Goal: Information Seeking & Learning: Compare options

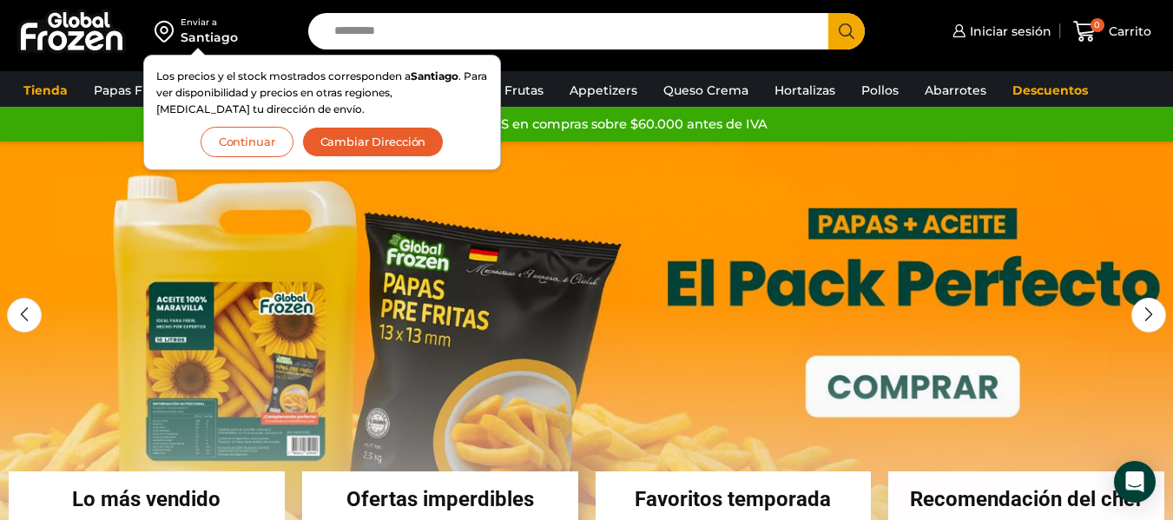
click at [240, 141] on button "Continuar" at bounding box center [247, 142] width 93 height 30
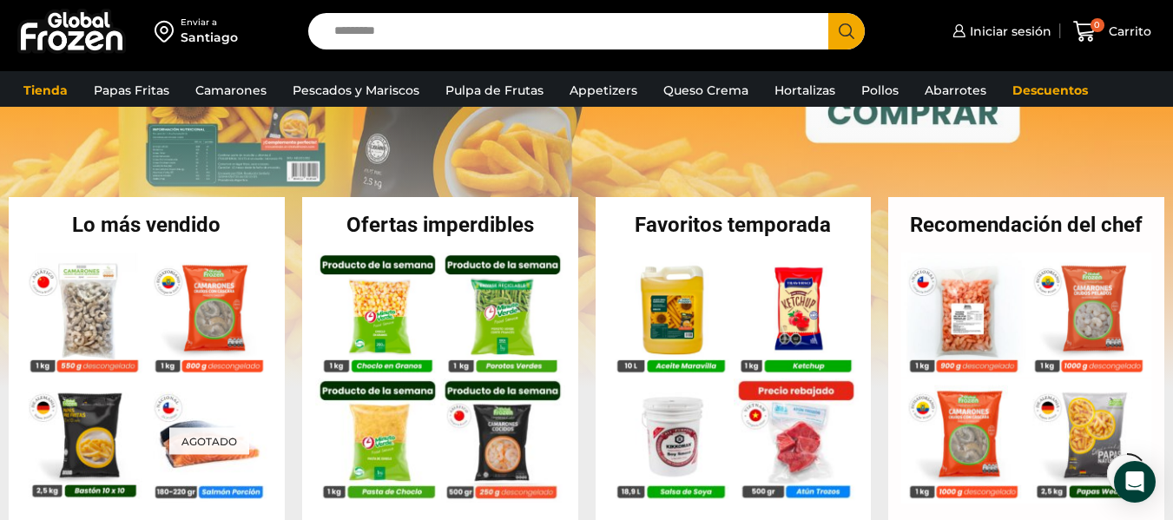
scroll to position [347, 0]
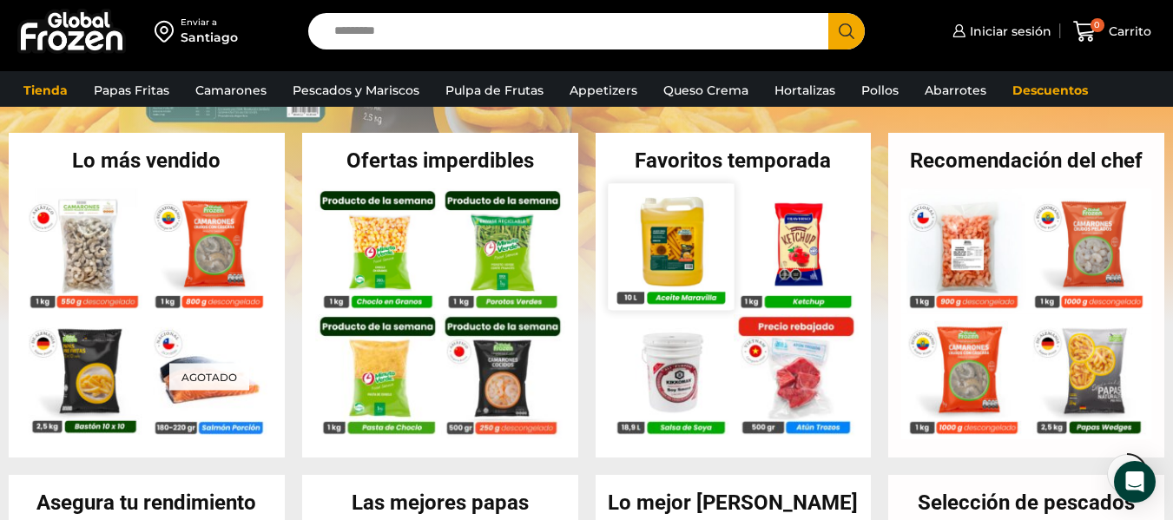
click at [678, 218] on img at bounding box center [671, 246] width 126 height 126
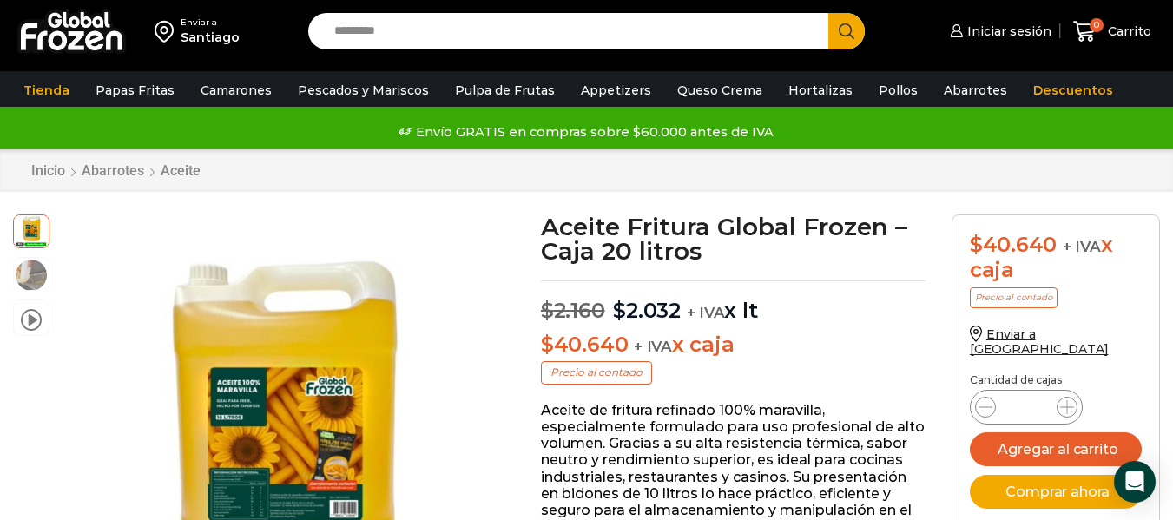
scroll to position [88, 0]
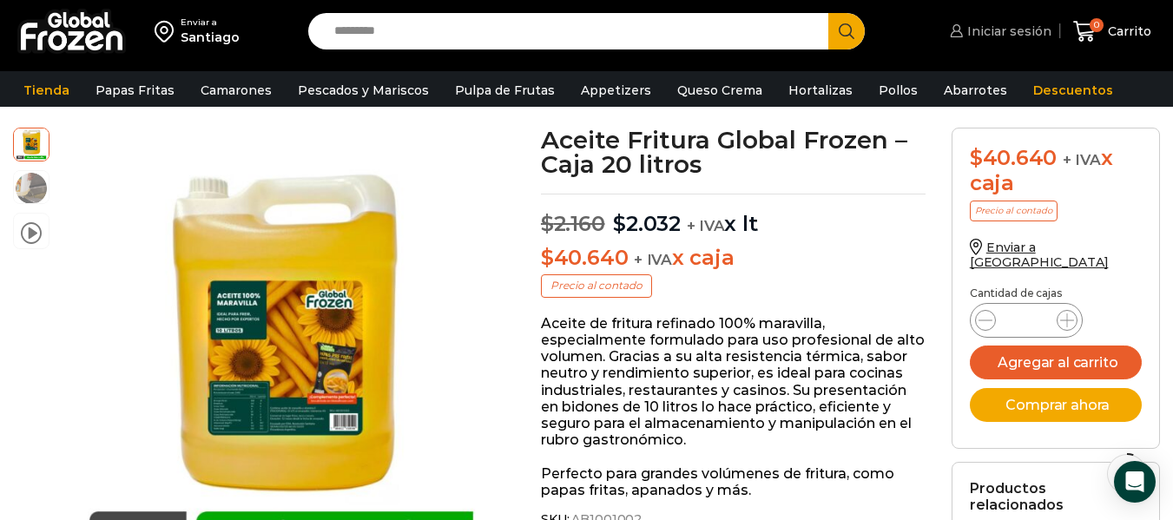
click at [1018, 23] on span "Iniciar sesión" at bounding box center [1007, 31] width 89 height 17
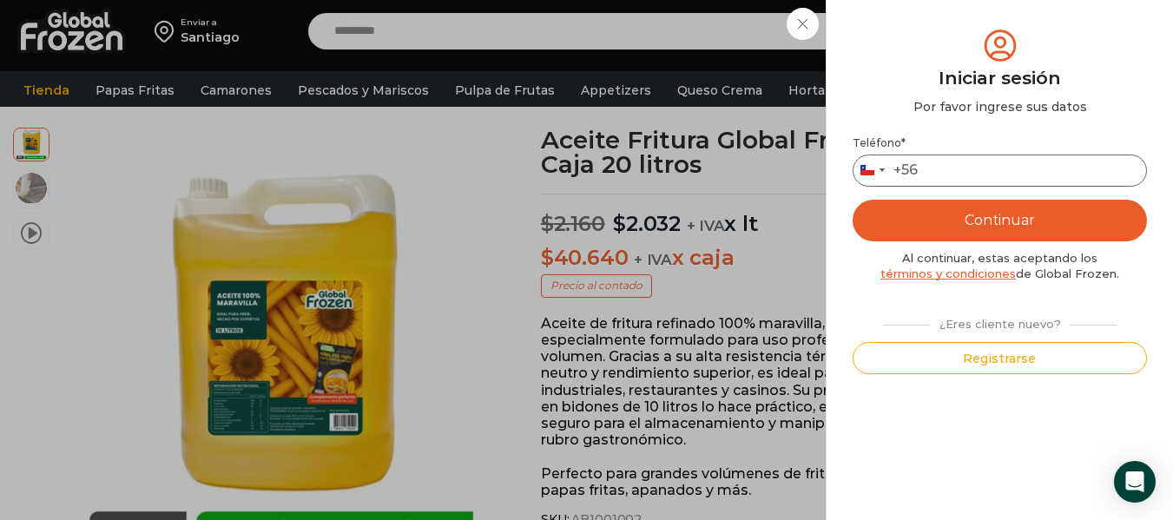
click at [931, 172] on input "Teléfono *" at bounding box center [999, 171] width 294 height 32
click at [924, 361] on button "Registrarse" at bounding box center [999, 358] width 294 height 32
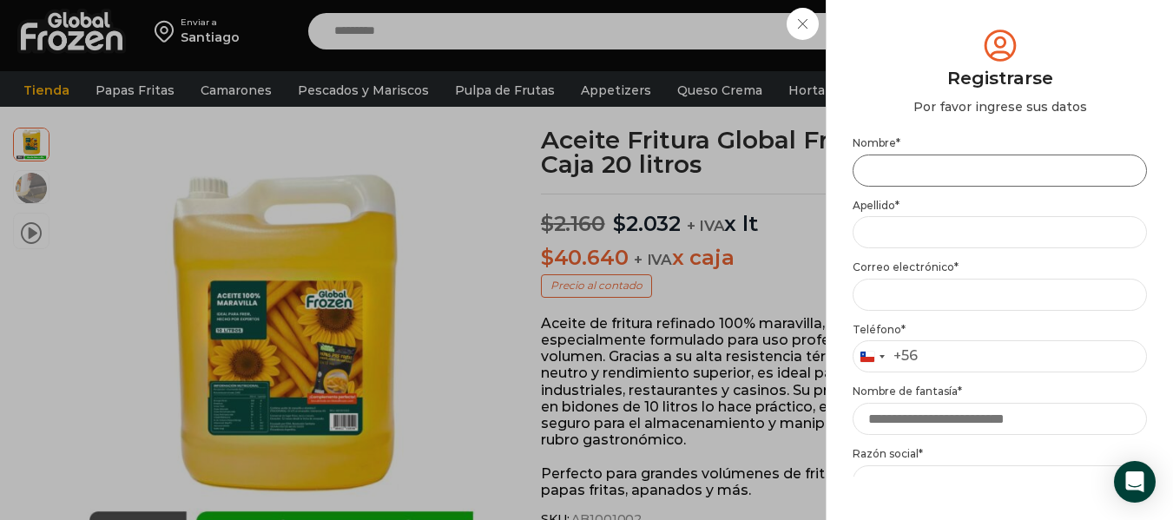
click at [878, 164] on input "Nombre *" at bounding box center [999, 171] width 294 height 32
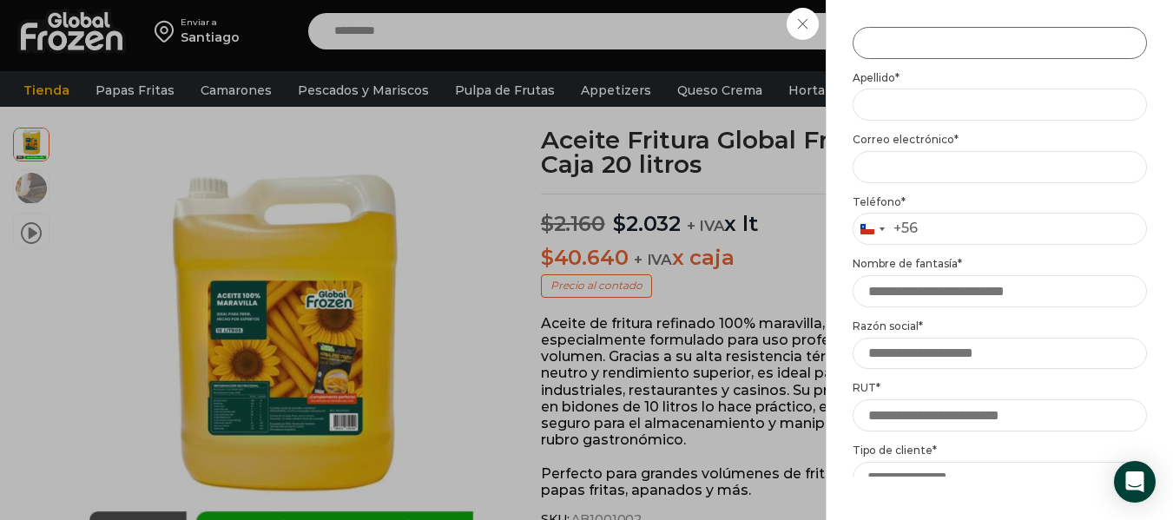
scroll to position [174, 0]
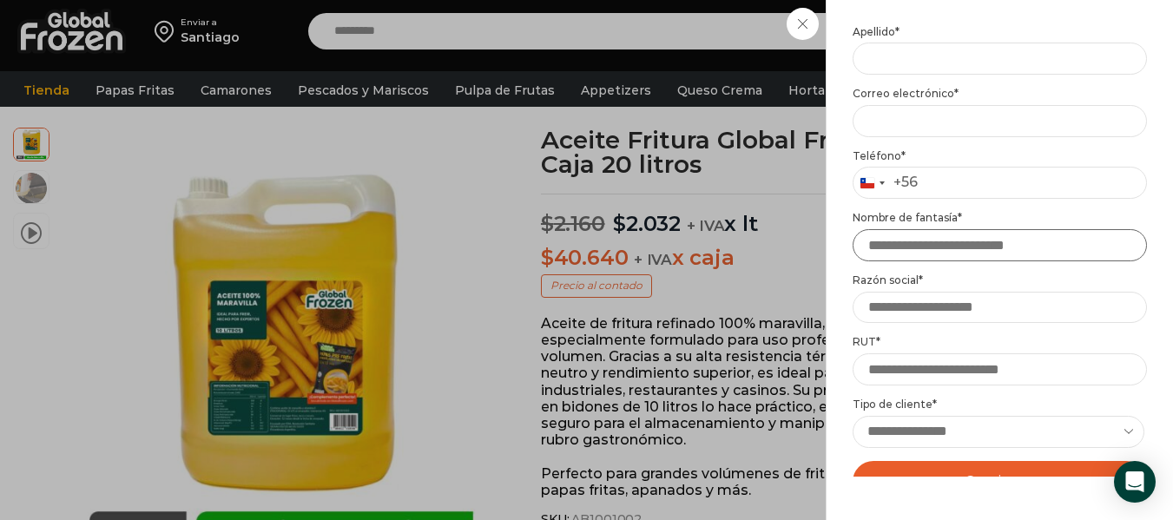
click at [943, 242] on input "Nombre de fantasía *" at bounding box center [999, 245] width 294 height 32
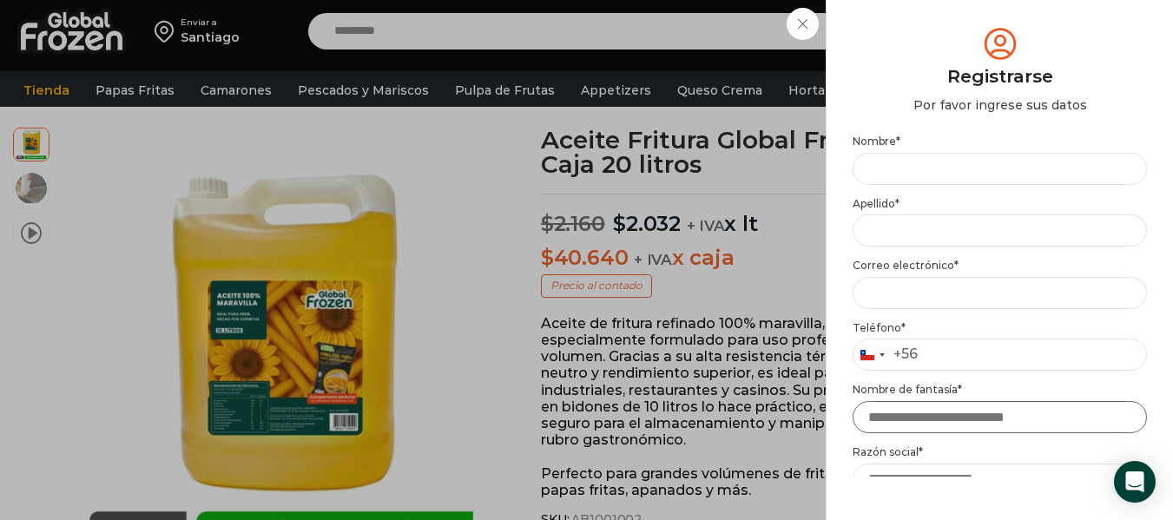
scroll to position [0, 0]
click at [958, 186] on input "Nombre *" at bounding box center [999, 171] width 294 height 32
type input "******"
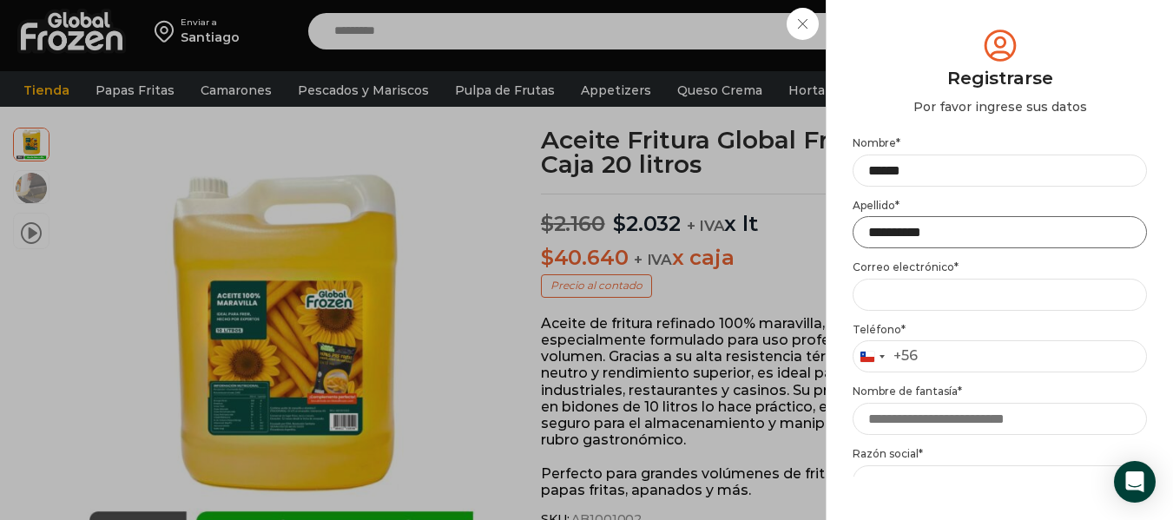
type input "**********"
click at [946, 339] on p "Teléfono * Chile +56 +56 Argentina +54 Chile +56" at bounding box center [999, 348] width 294 height 50
click at [951, 356] on input "Teléfono *" at bounding box center [999, 356] width 294 height 32
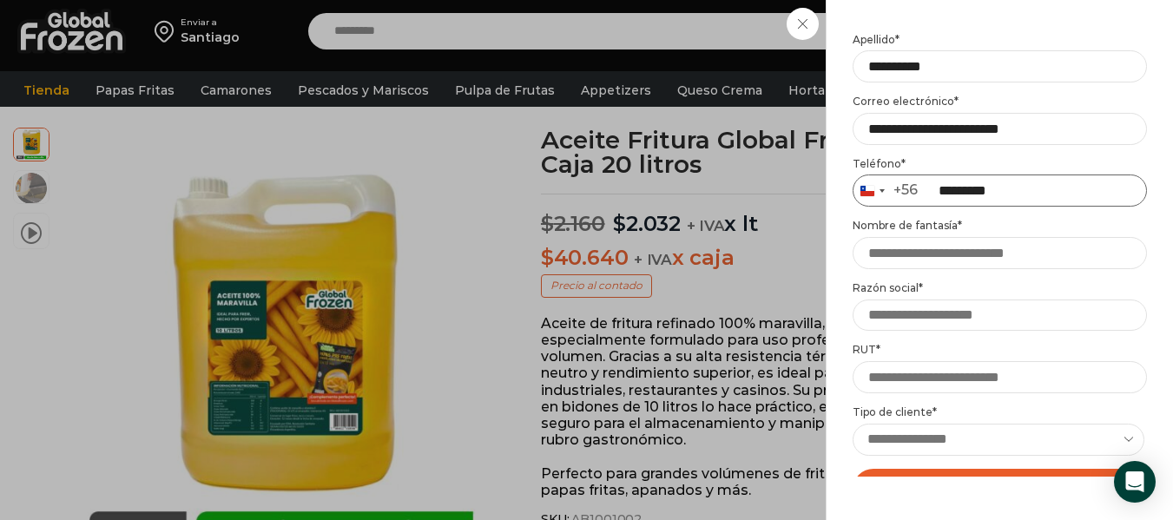
scroll to position [174, 0]
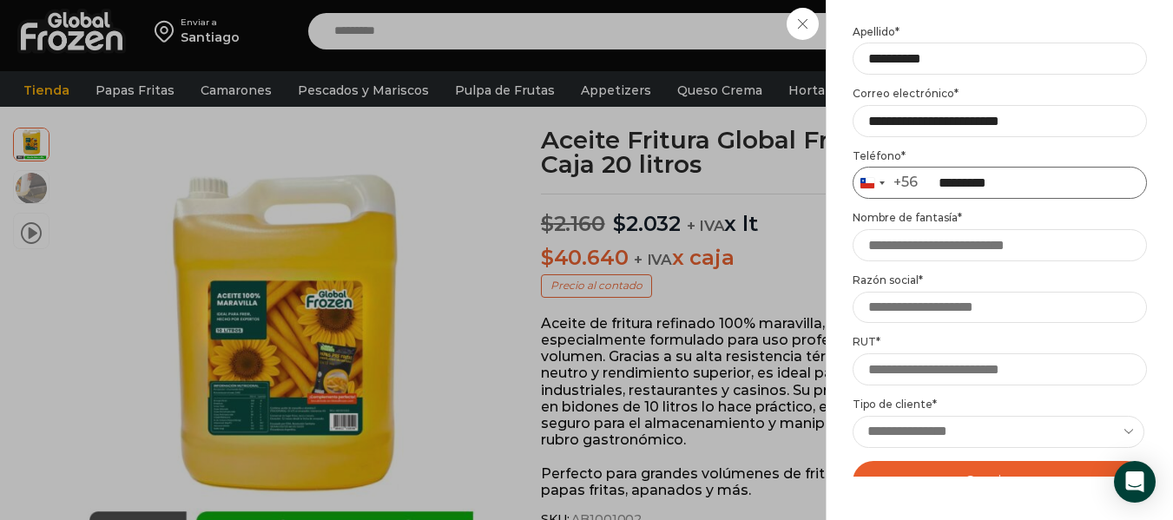
type input "*********"
click at [917, 244] on input "Nombre de fantasía *" at bounding box center [999, 245] width 294 height 32
type input "**********"
click at [918, 306] on input "Razón social *" at bounding box center [999, 308] width 294 height 32
click at [918, 306] on input "**********" at bounding box center [999, 308] width 294 height 32
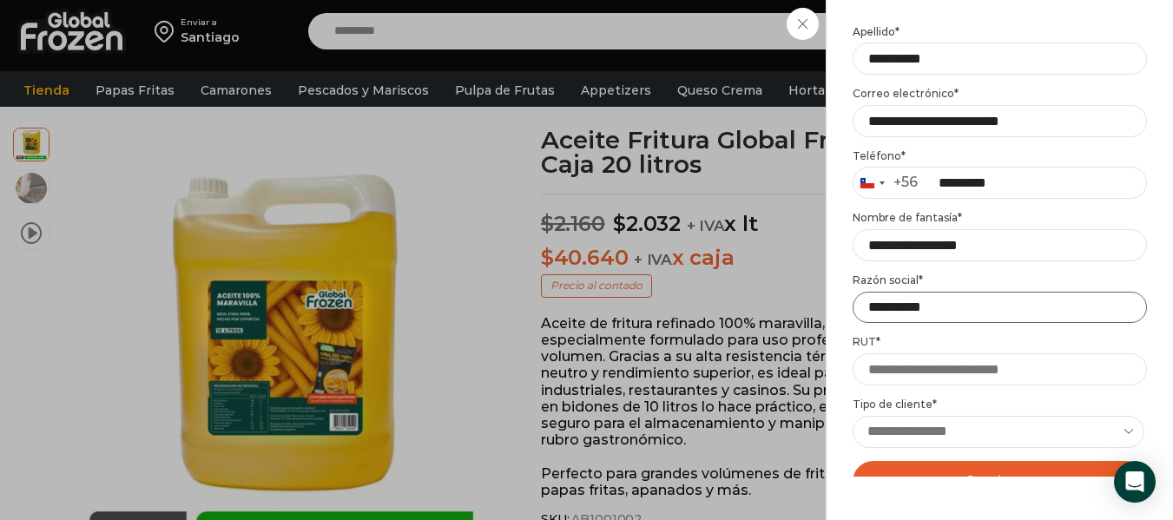
type input "**********"
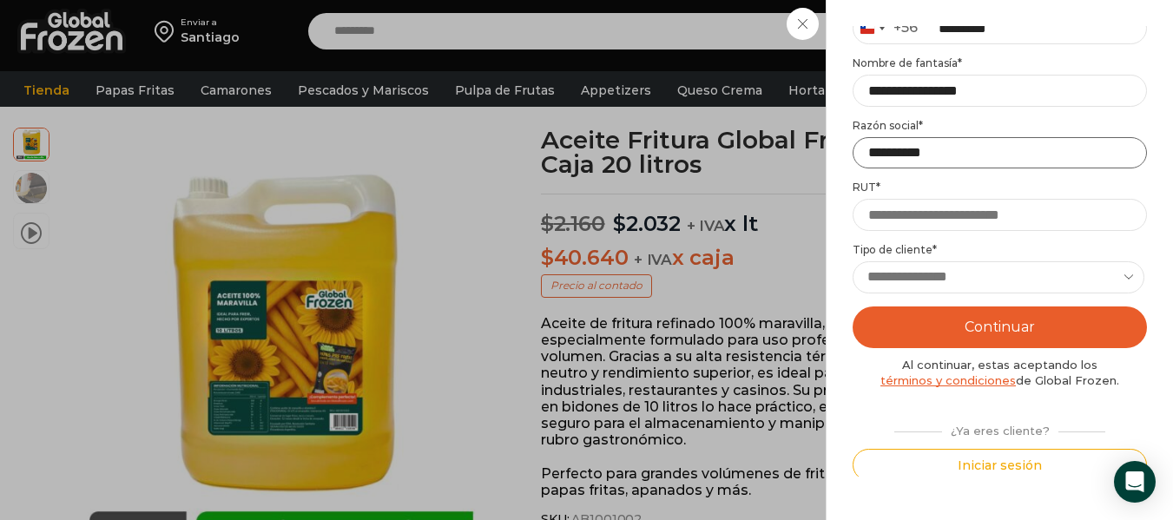
scroll to position [332, 0]
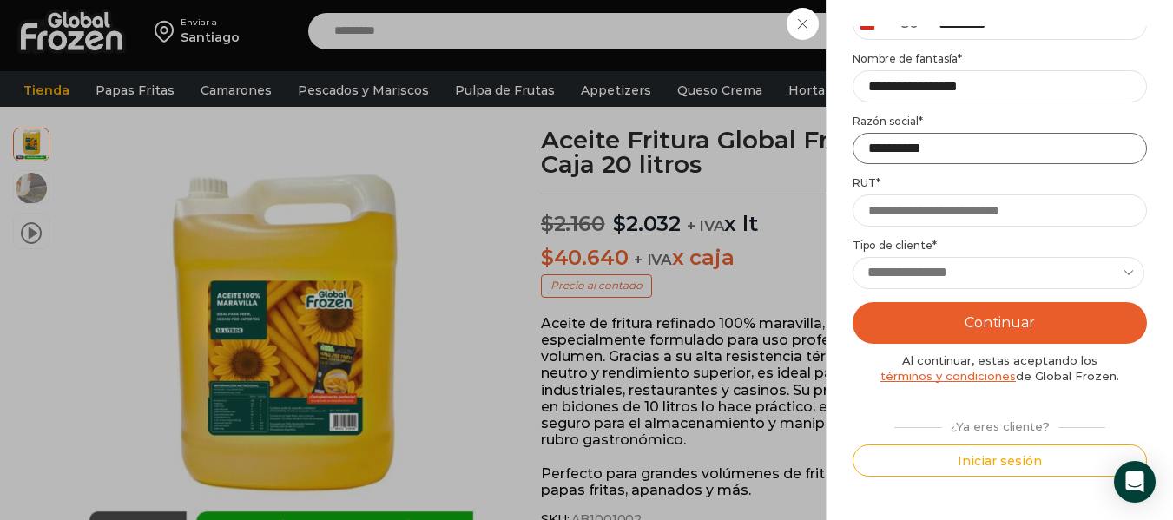
drag, startPoint x: 971, startPoint y: 161, endPoint x: 831, endPoint y: 149, distance: 140.3
click at [831, 149] on div "Mi cuenta Login Register Iniciar sesión Por favor ingrese sus datos Iniciar ses…" at bounding box center [999, 260] width 347 height 520
click at [951, 148] on input "**********" at bounding box center [999, 149] width 294 height 32
drag, startPoint x: 951, startPoint y: 148, endPoint x: 859, endPoint y: 142, distance: 91.4
click at [859, 142] on input "**********" at bounding box center [999, 149] width 294 height 32
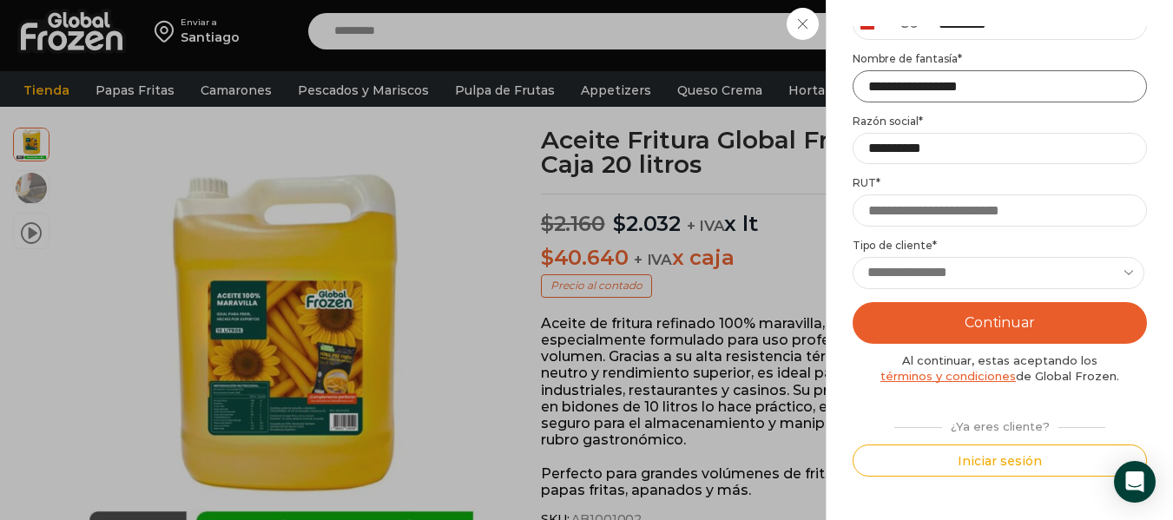
drag, startPoint x: 967, startPoint y: 92, endPoint x: 1030, endPoint y: 90, distance: 63.4
click at [1030, 90] on input "**********" at bounding box center [999, 86] width 294 height 32
click at [852, 302] on button "Continuar" at bounding box center [999, 323] width 294 height 42
click at [1030, 90] on input "**********" at bounding box center [999, 86] width 294 height 32
type input "**********"
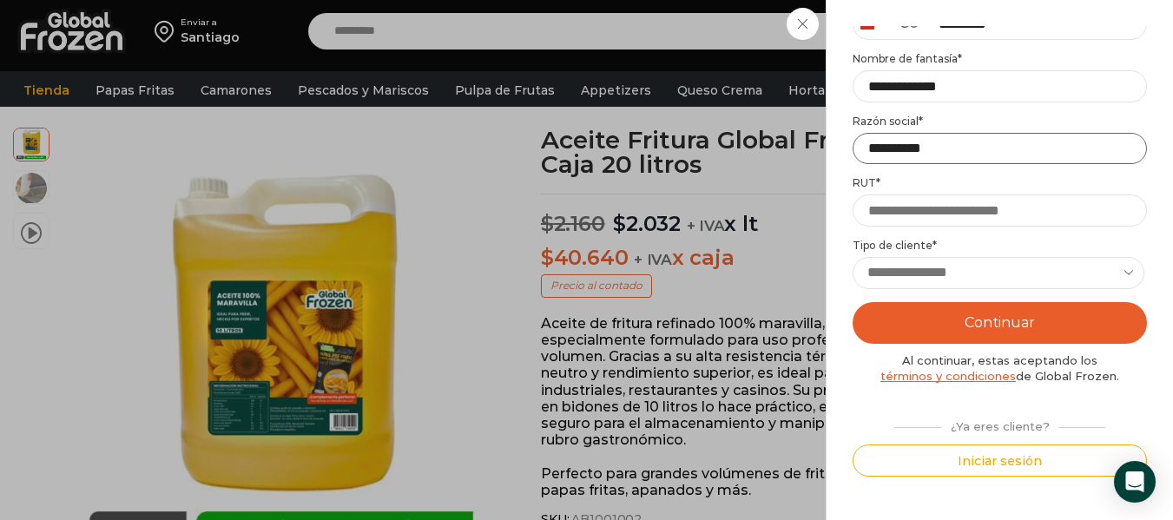
drag, startPoint x: 971, startPoint y: 155, endPoint x: 872, endPoint y: 141, distance: 99.1
click at [872, 141] on input "**********" at bounding box center [999, 149] width 294 height 32
drag, startPoint x: 866, startPoint y: 148, endPoint x: 968, endPoint y: 157, distance: 102.9
click at [968, 157] on input "**********" at bounding box center [999, 149] width 294 height 32
type input "*"
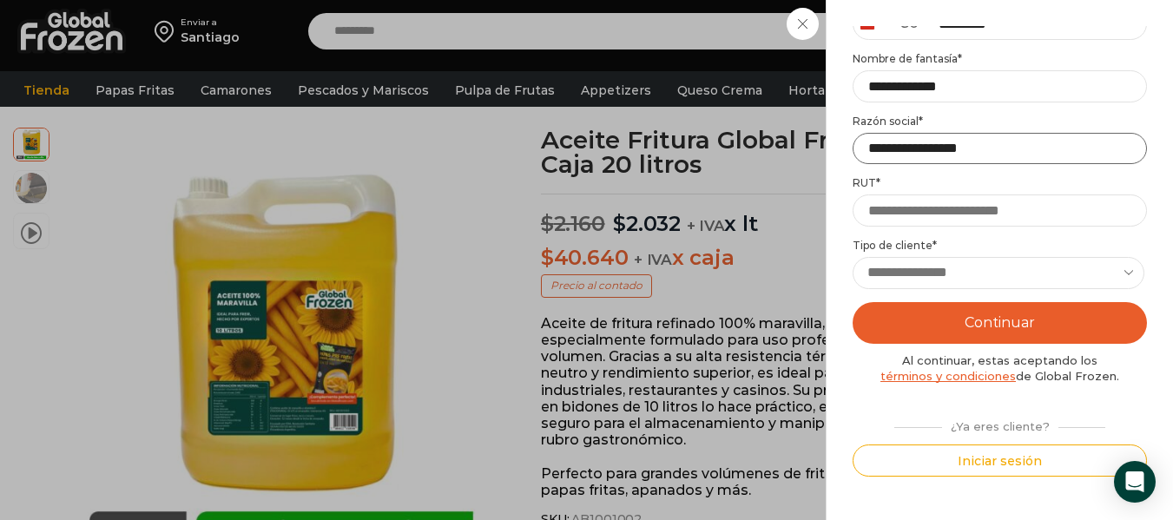
type input "**********"
click at [970, 205] on input "RUT *" at bounding box center [999, 210] width 294 height 32
click at [1021, 260] on select "**********" at bounding box center [998, 273] width 292 height 32
select select "******"
click at [852, 257] on select "**********" at bounding box center [998, 273] width 292 height 32
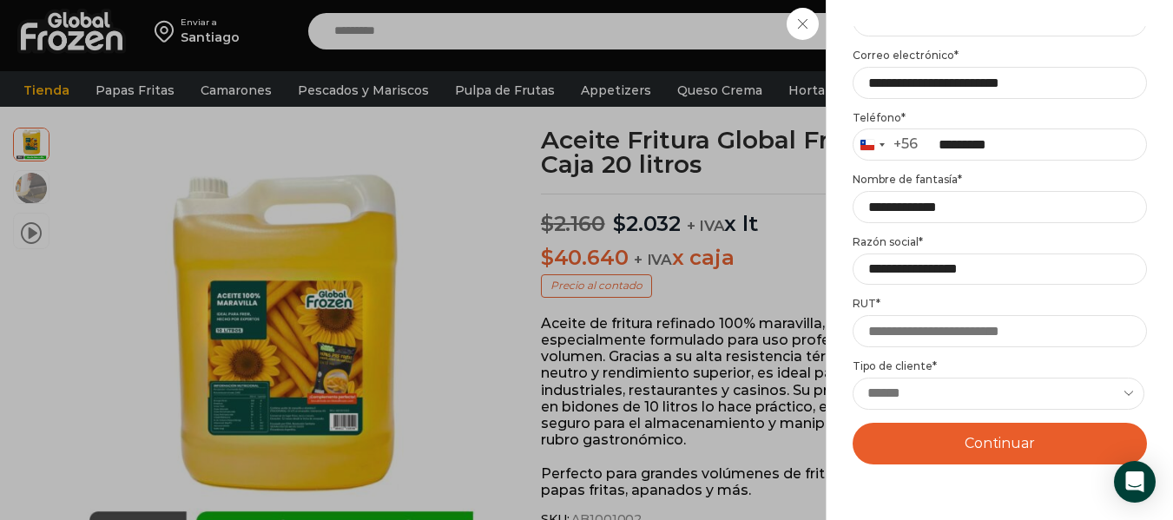
scroll to position [159, 0]
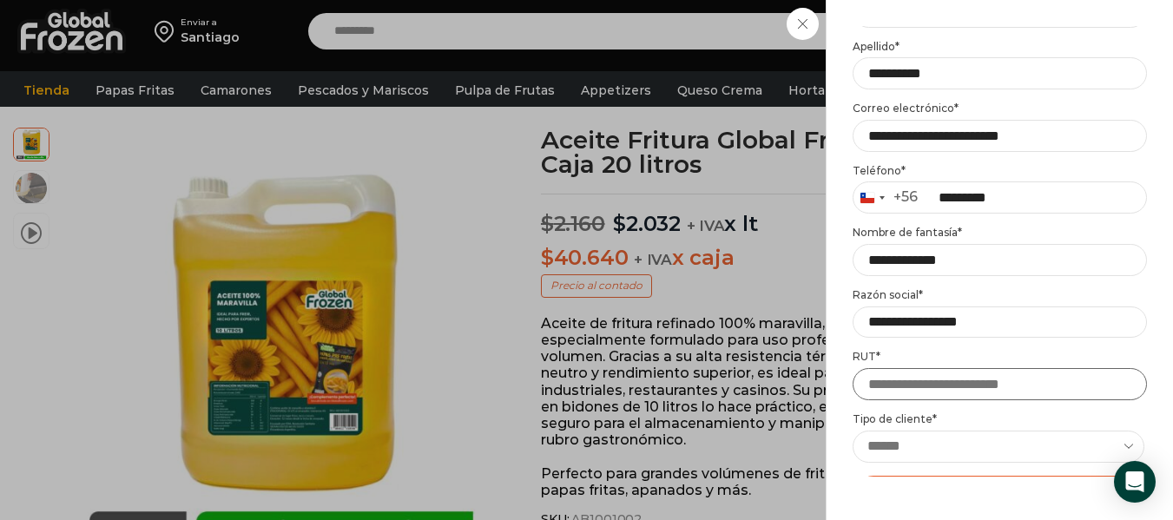
click at [980, 392] on input "RUT *" at bounding box center [999, 384] width 294 height 32
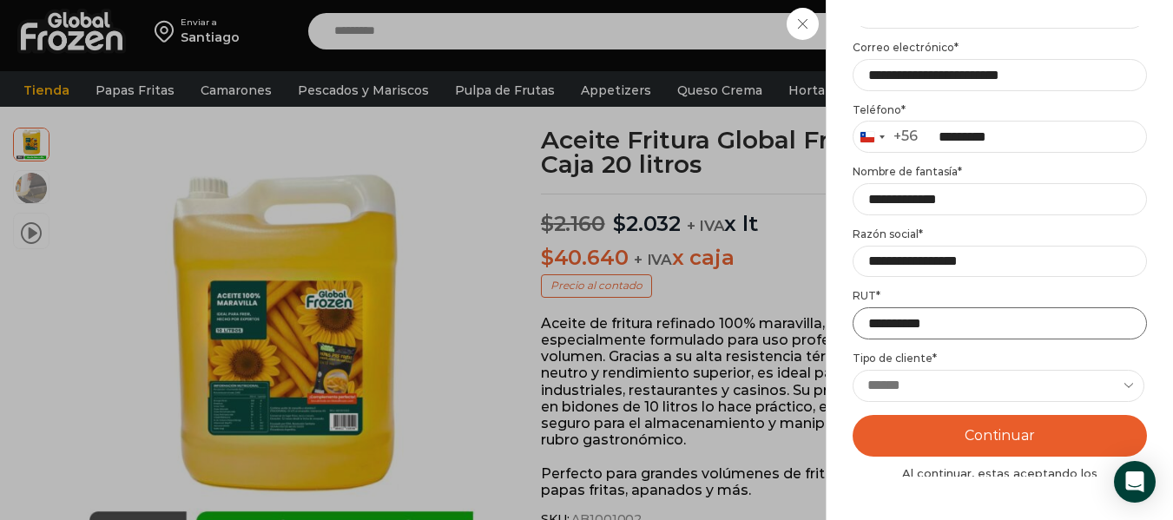
scroll to position [246, 0]
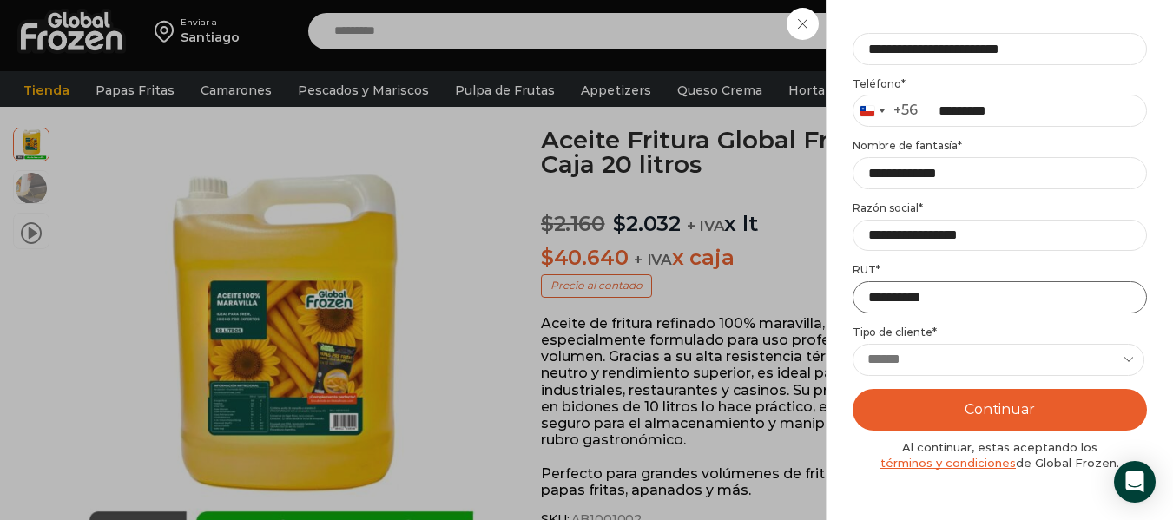
type input "**********"
click at [997, 403] on button "Continuar" at bounding box center [999, 410] width 294 height 42
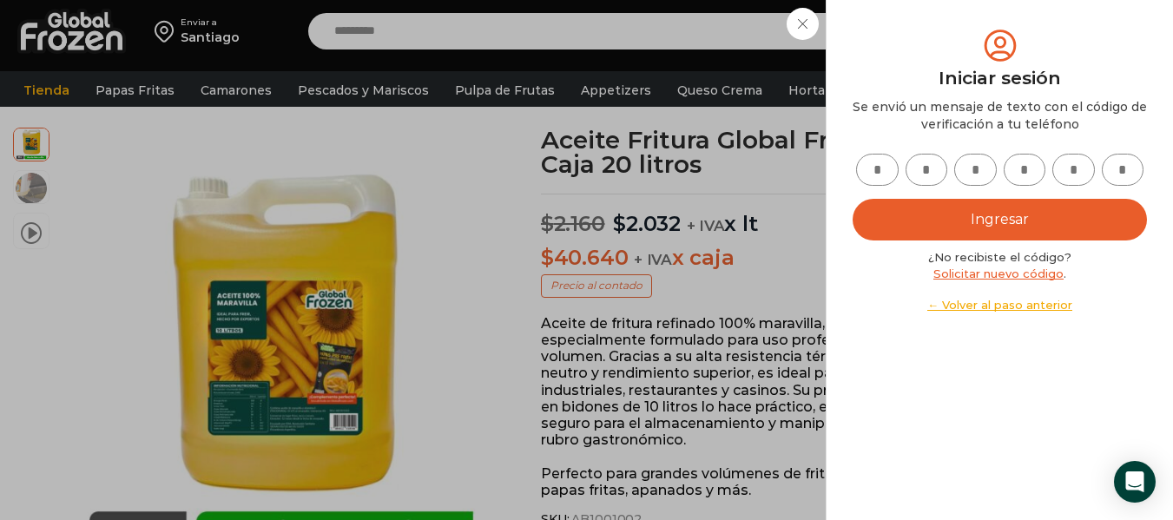
scroll to position [0, 0]
click at [878, 167] on input "text" at bounding box center [877, 170] width 43 height 32
type input "*"
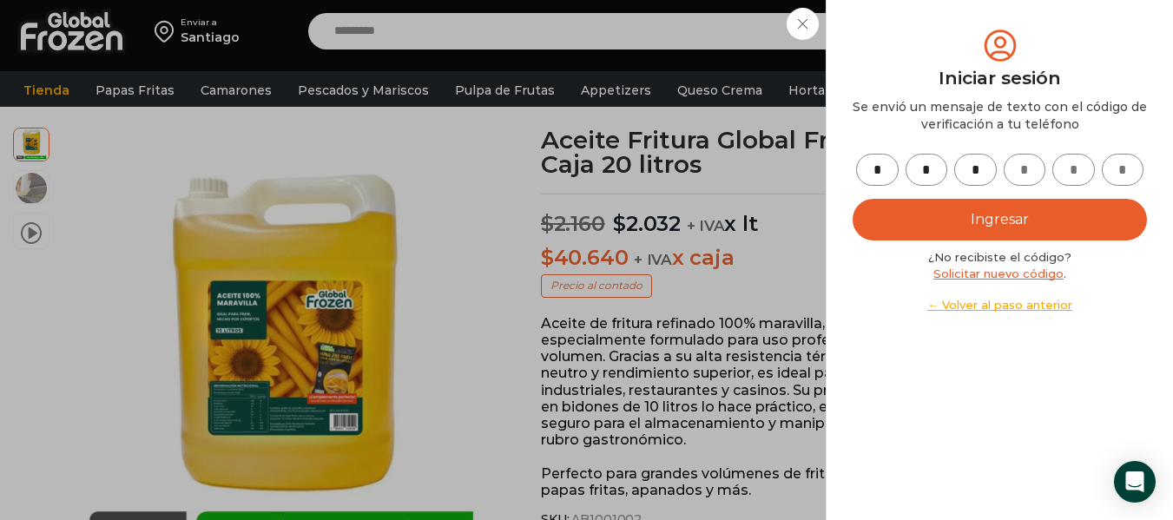
type input "*"
click at [1025, 207] on button "Ingresar" at bounding box center [999, 220] width 294 height 42
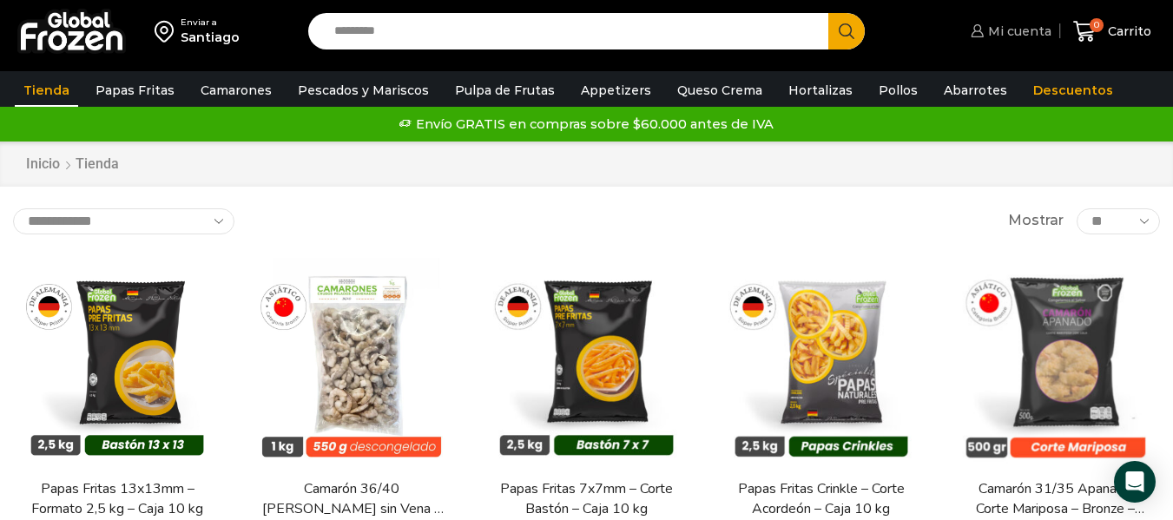
click at [1005, 31] on span "Mi cuenta" at bounding box center [1018, 31] width 68 height 17
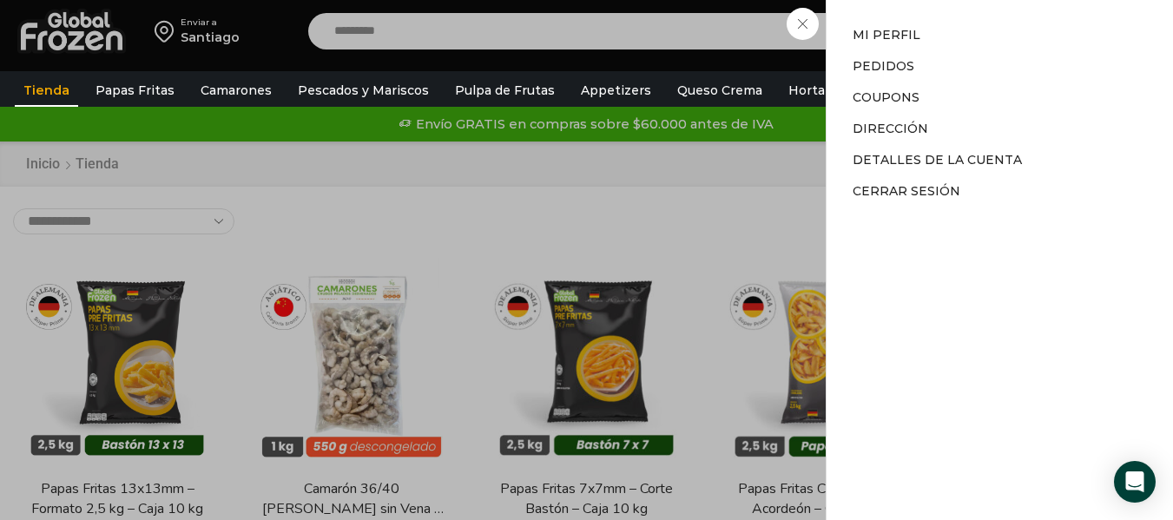
click at [966, 49] on div "Mi cuenta Mi cuenta Mi perfil Pedidos Descargas Coupons Dirección Detalles de l…" at bounding box center [1008, 31] width 85 height 35
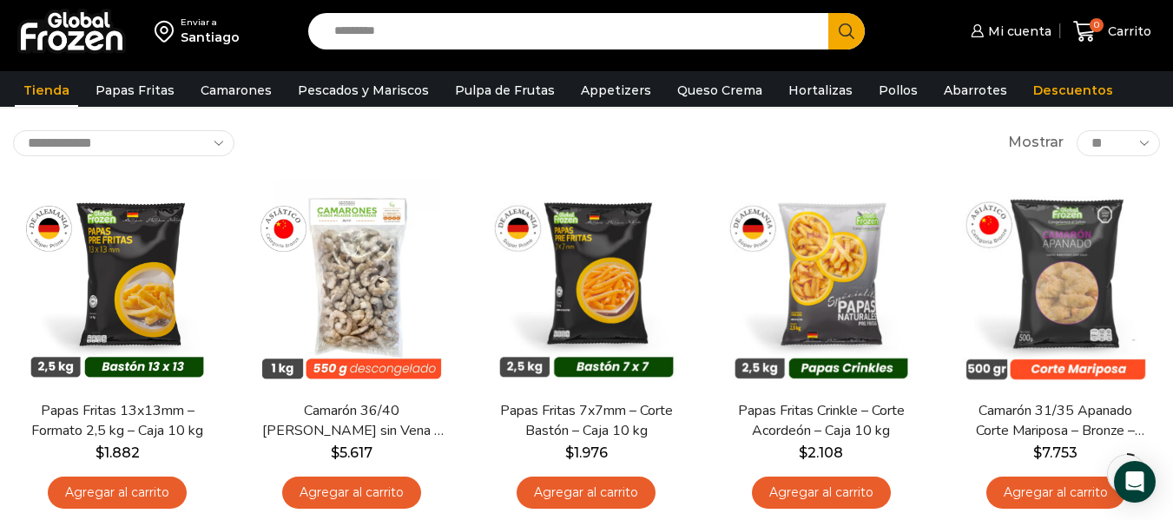
scroll to position [174, 0]
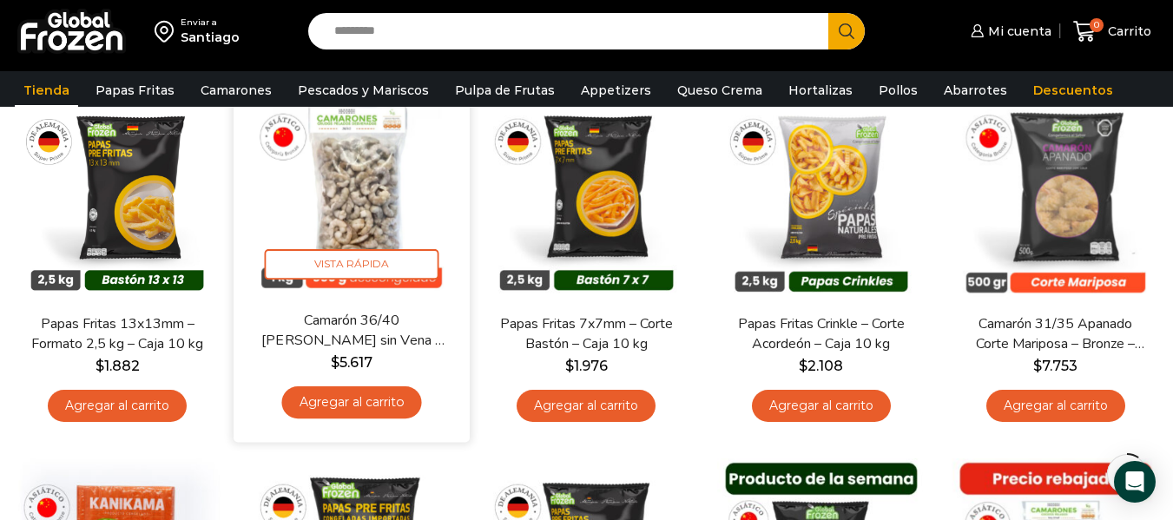
click at [413, 344] on link "Camarón 36/40 [PERSON_NAME] sin Vena – Bronze – Caja 10 kg" at bounding box center [351, 330] width 189 height 41
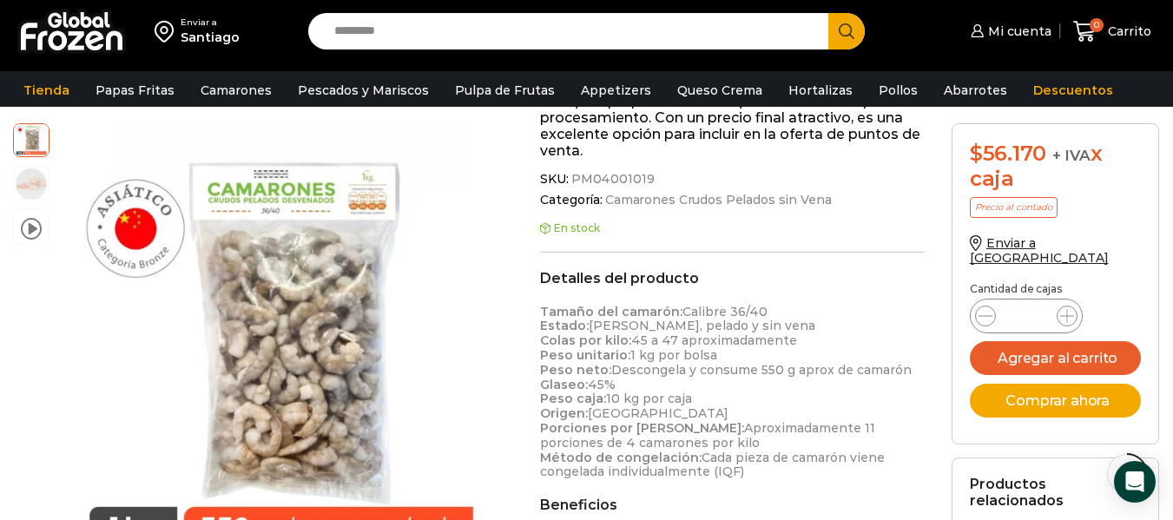
scroll to position [522, 0]
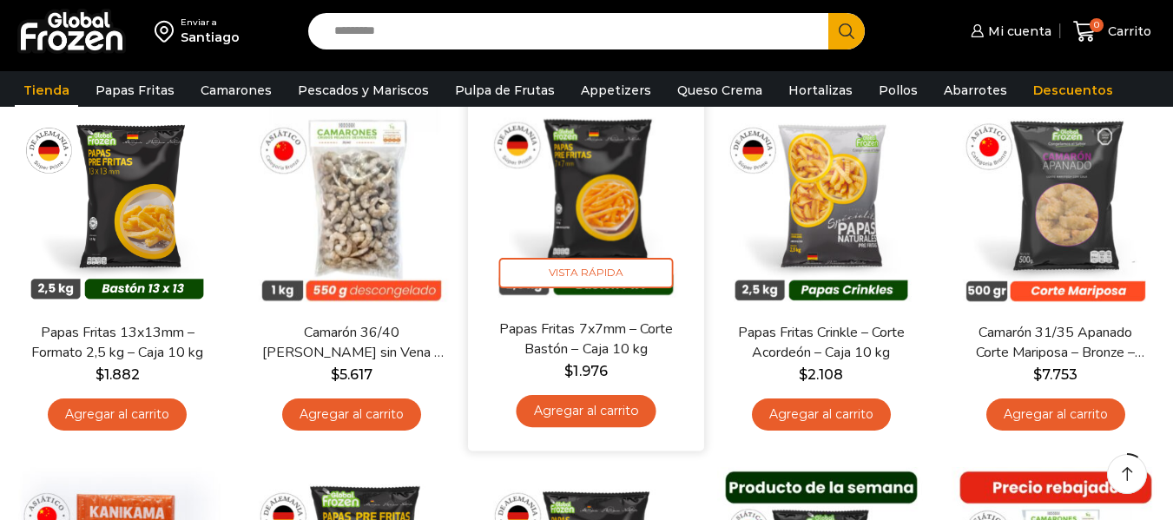
scroll to position [174, 0]
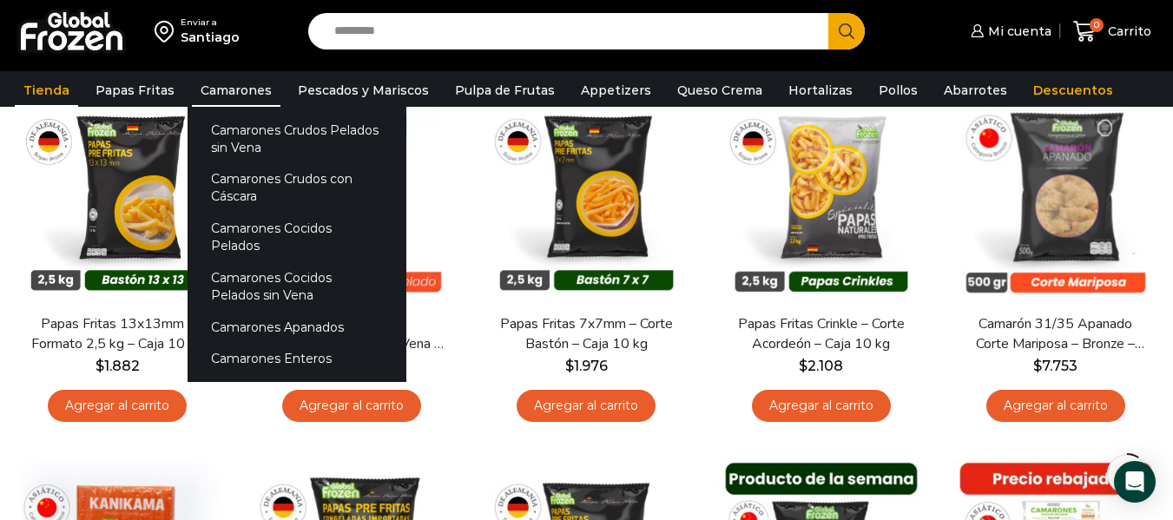
click at [207, 91] on link "Camarones" at bounding box center [236, 90] width 89 height 33
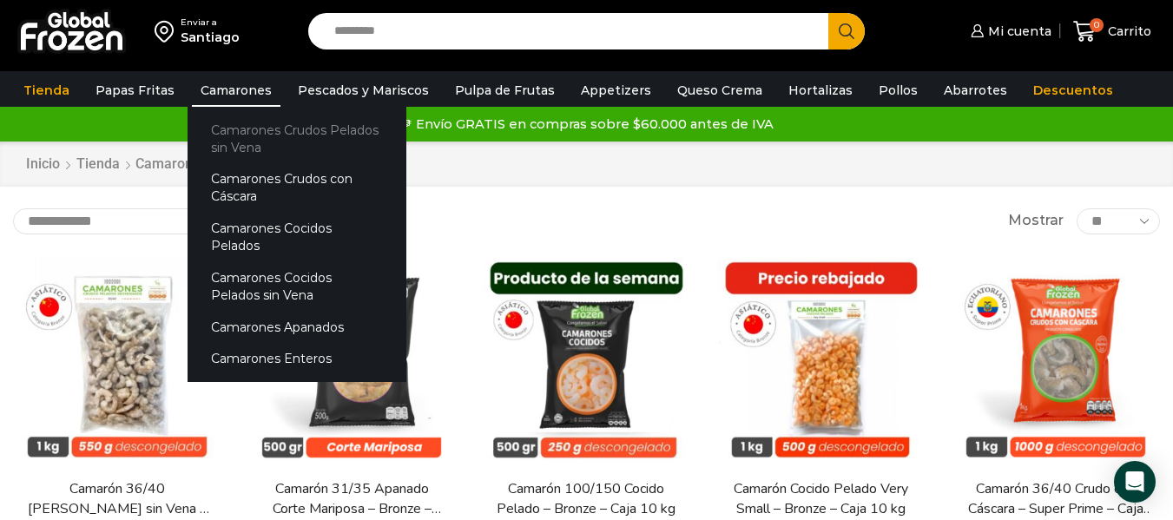
click at [233, 128] on link "Camarones Crudos Pelados sin Vena" at bounding box center [297, 138] width 219 height 49
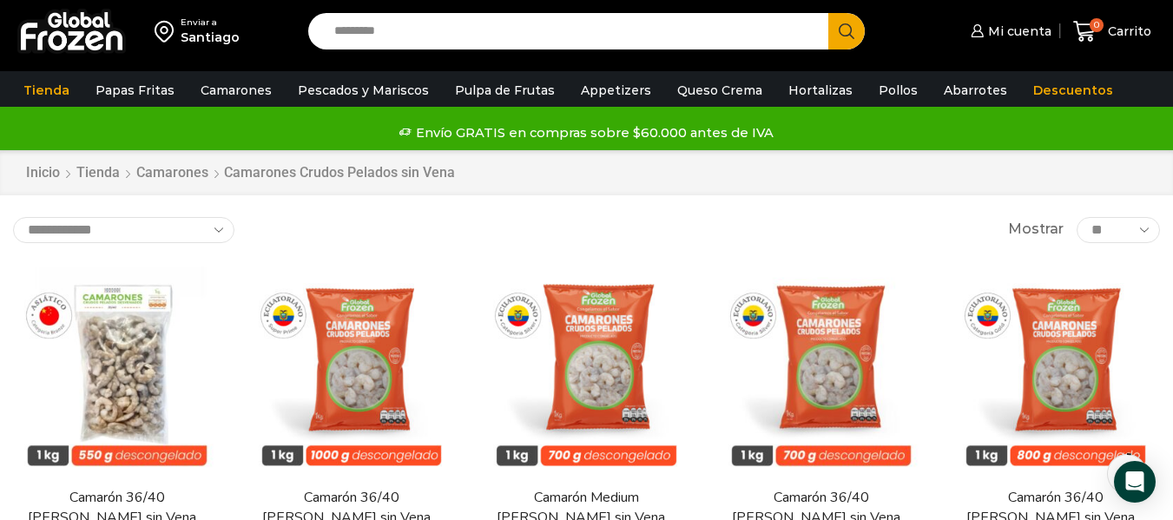
scroll to position [87, 0]
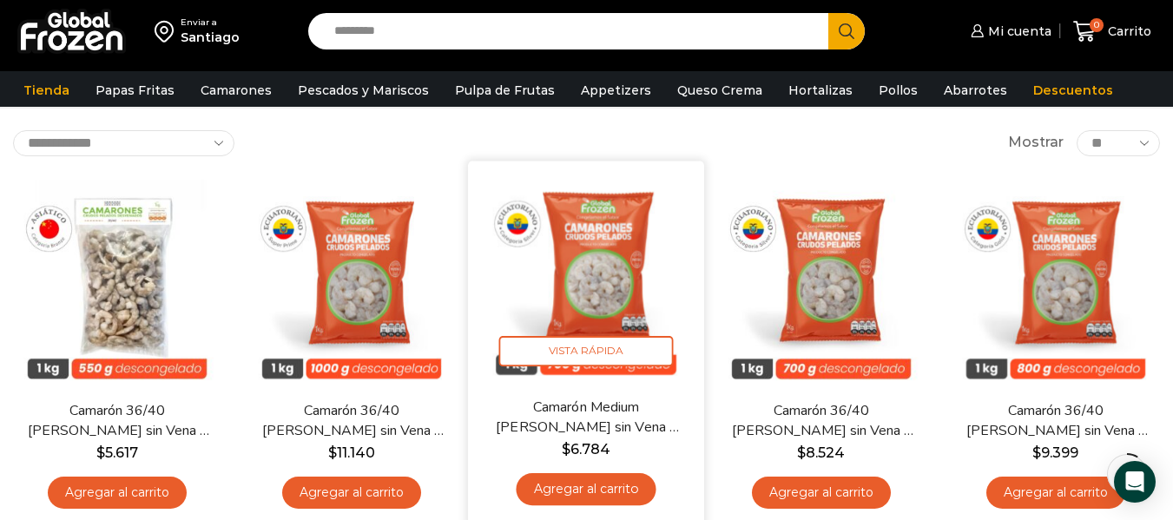
click at [551, 415] on link "Camarón Medium [PERSON_NAME] sin Vena – Silver – Caja 10 kg" at bounding box center [586, 417] width 189 height 41
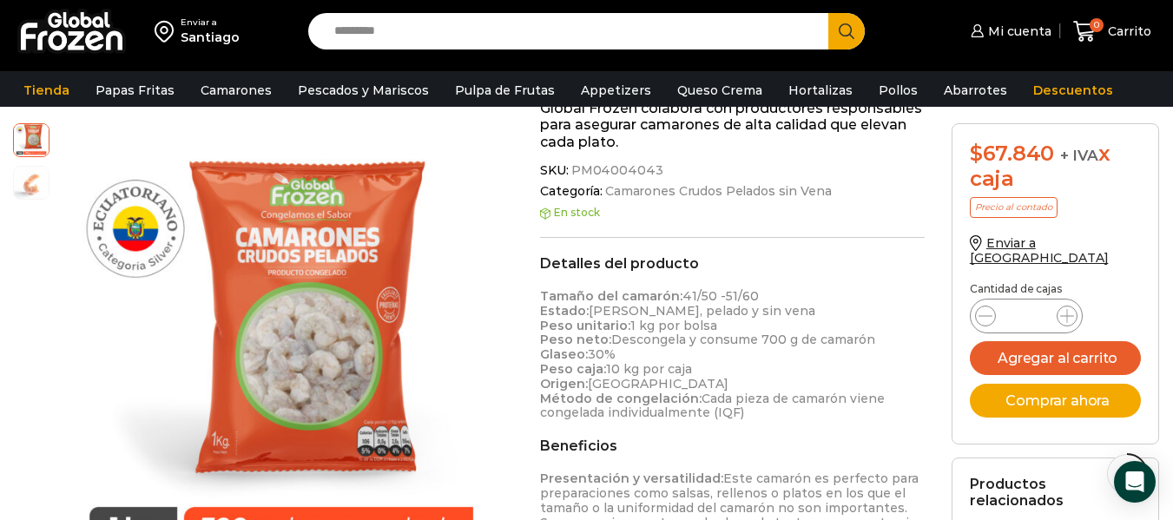
scroll to position [782, 0]
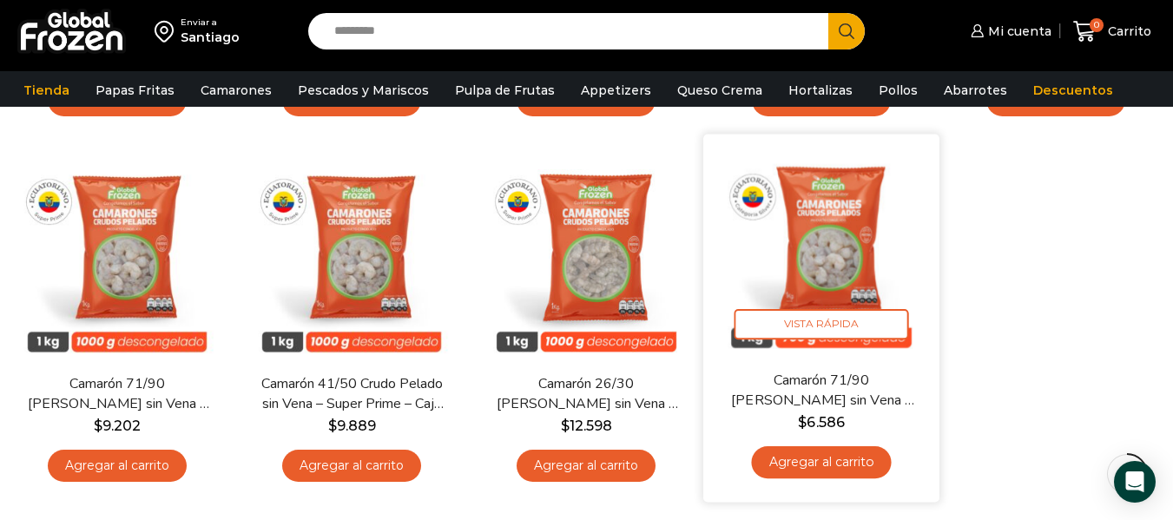
scroll to position [521, 0]
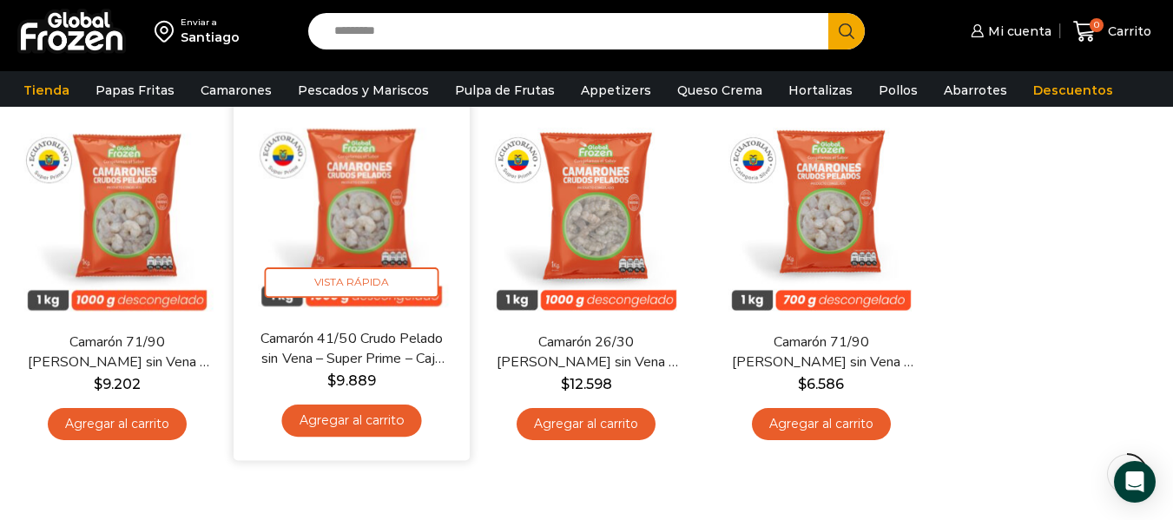
click at [294, 339] on link "Camarón 41/50 Crudo Pelado sin Vena – Super Prime – Caja 10 kg" at bounding box center [351, 348] width 189 height 41
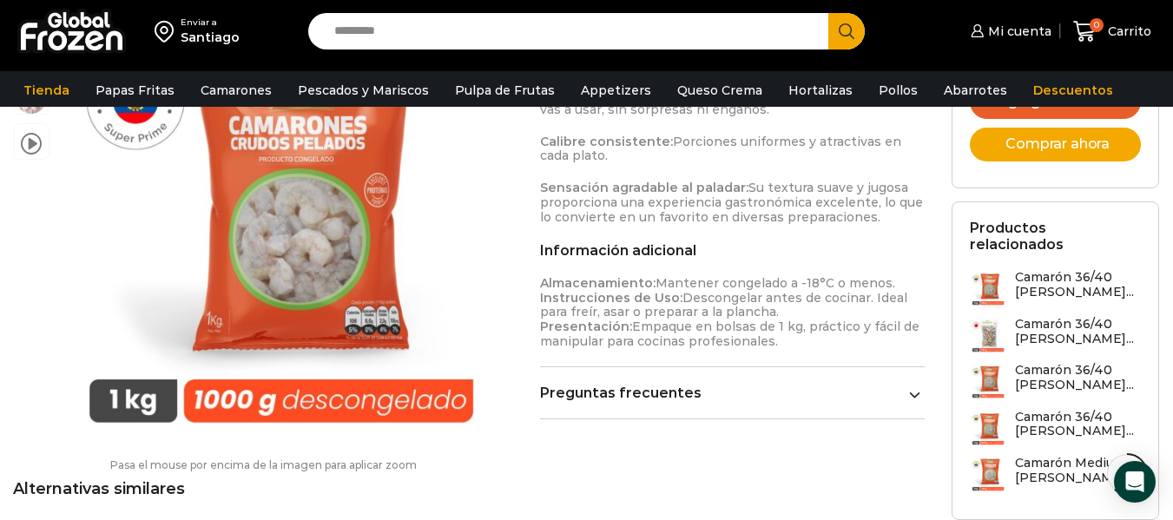
scroll to position [2084, 0]
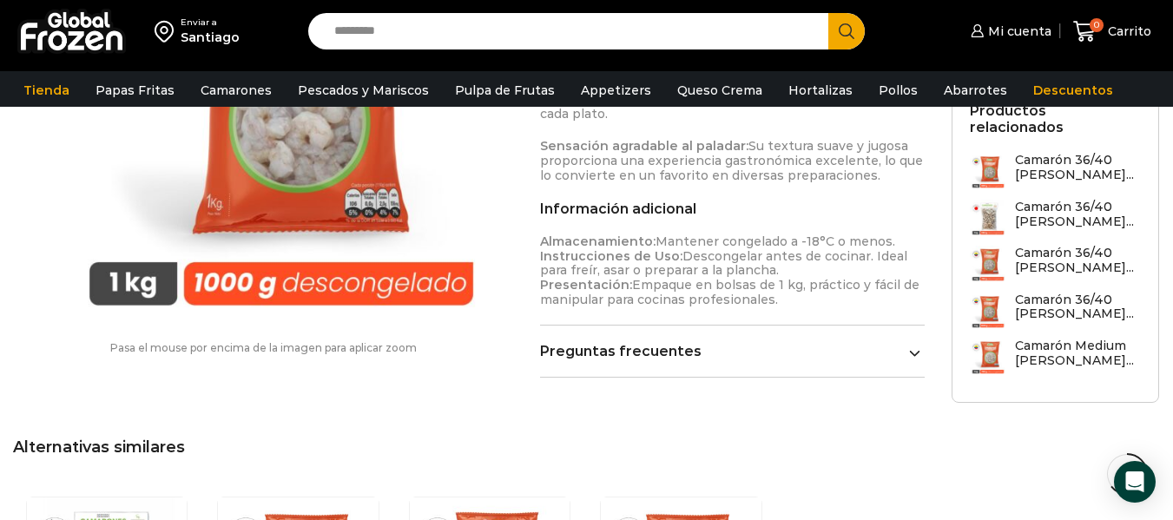
click at [750, 343] on link "Preguntas frecuentes" at bounding box center [732, 351] width 385 height 16
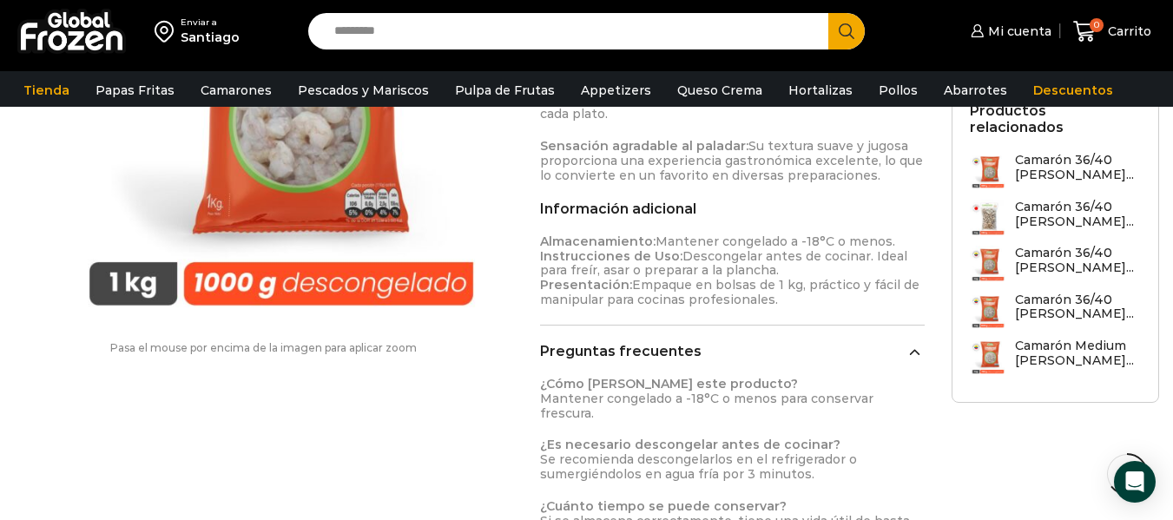
click at [917, 347] on icon at bounding box center [914, 352] width 11 height 11
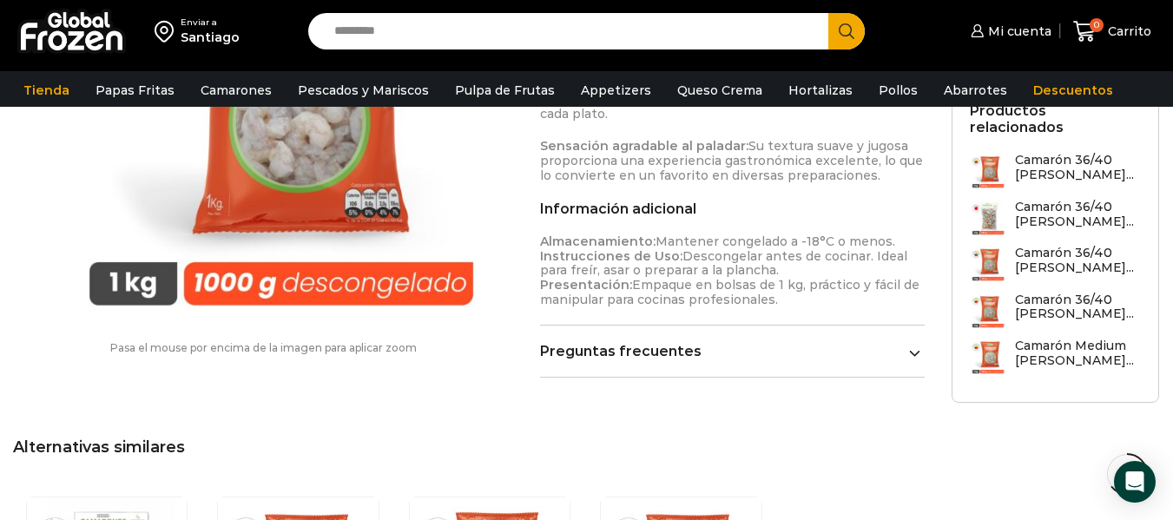
click at [917, 347] on icon at bounding box center [914, 352] width 11 height 11
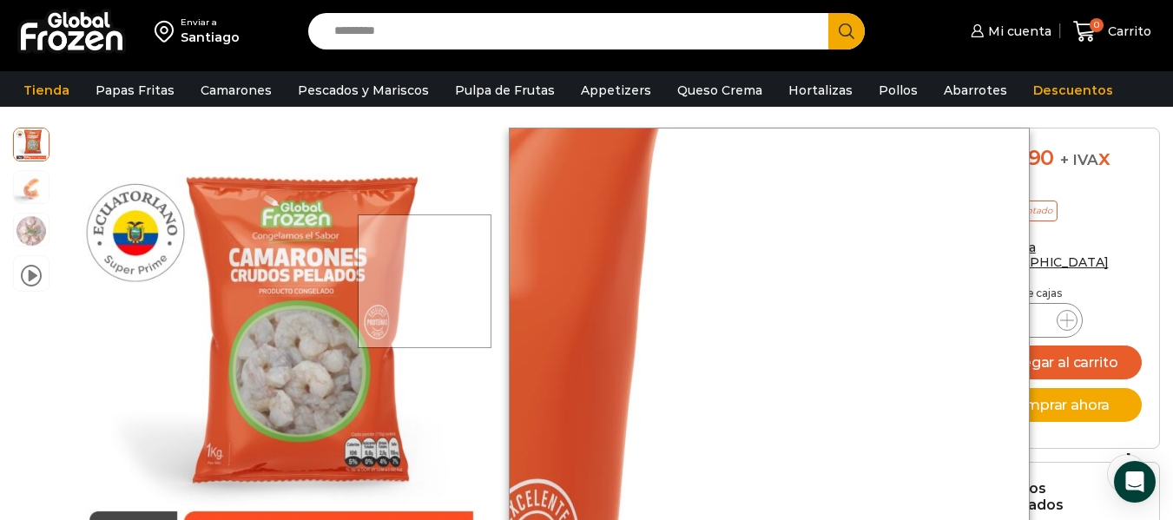
scroll to position [87, 0]
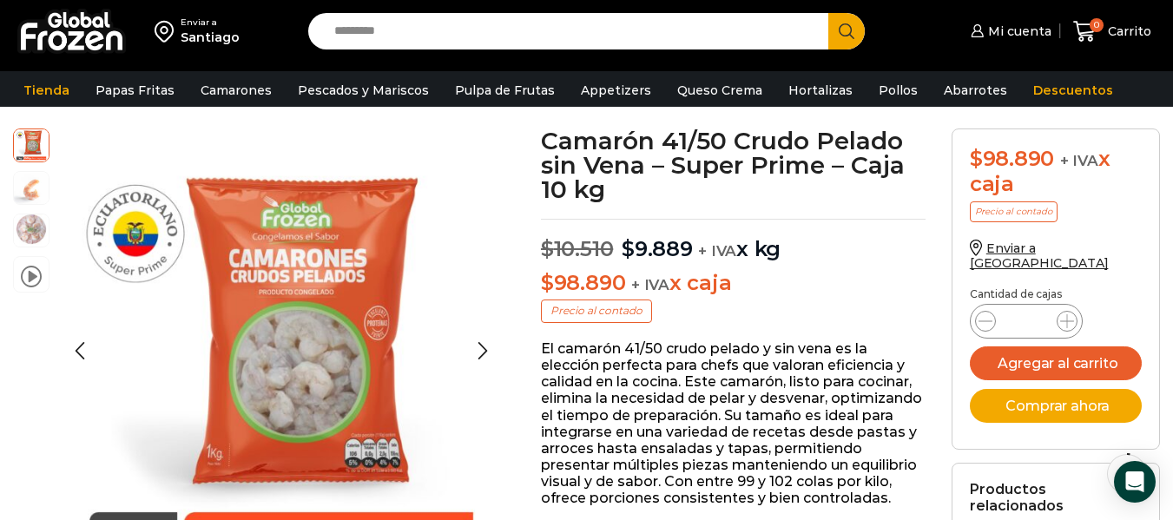
click at [36, 242] on img at bounding box center [31, 229] width 35 height 35
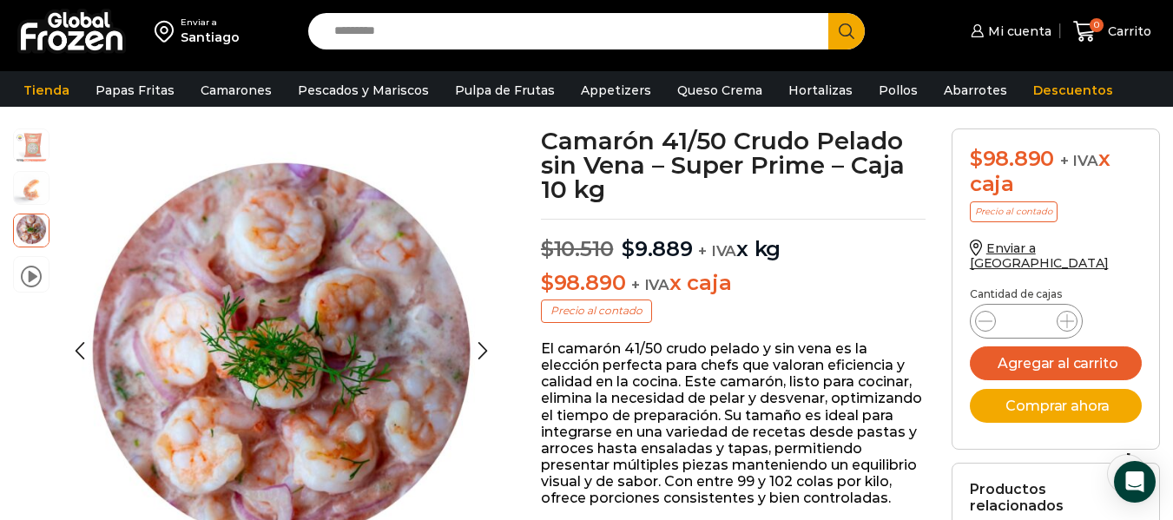
click at [27, 205] on div "video" at bounding box center [31, 213] width 36 height 170
click at [24, 188] on img at bounding box center [31, 186] width 35 height 35
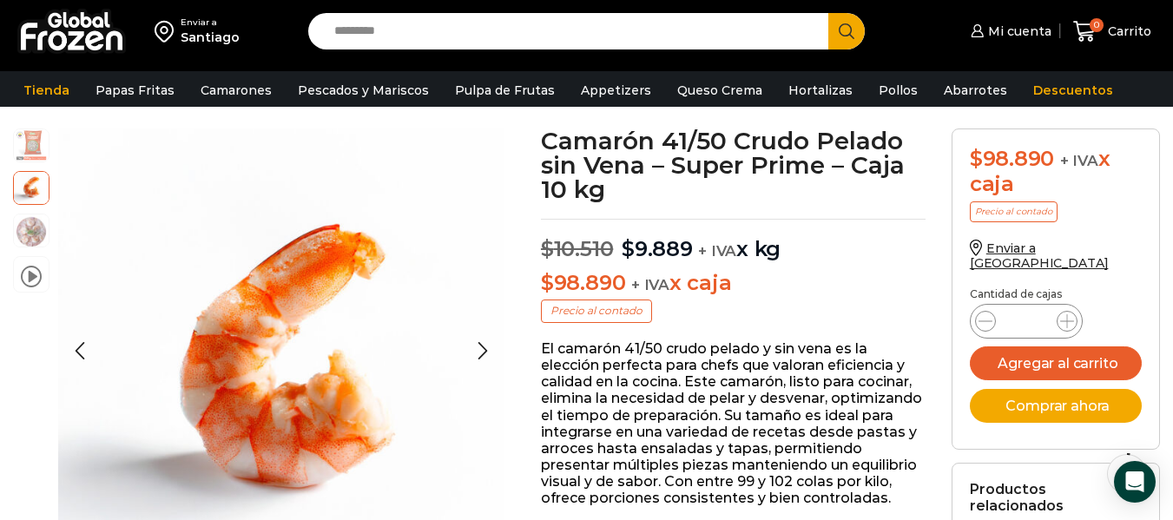
click at [31, 142] on img at bounding box center [31, 144] width 35 height 35
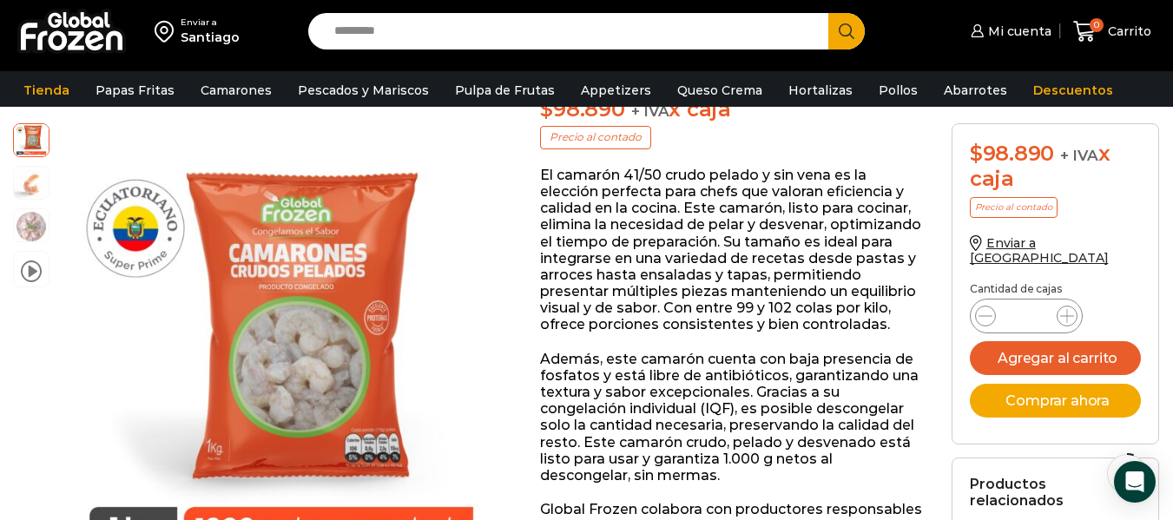
scroll to position [0, 0]
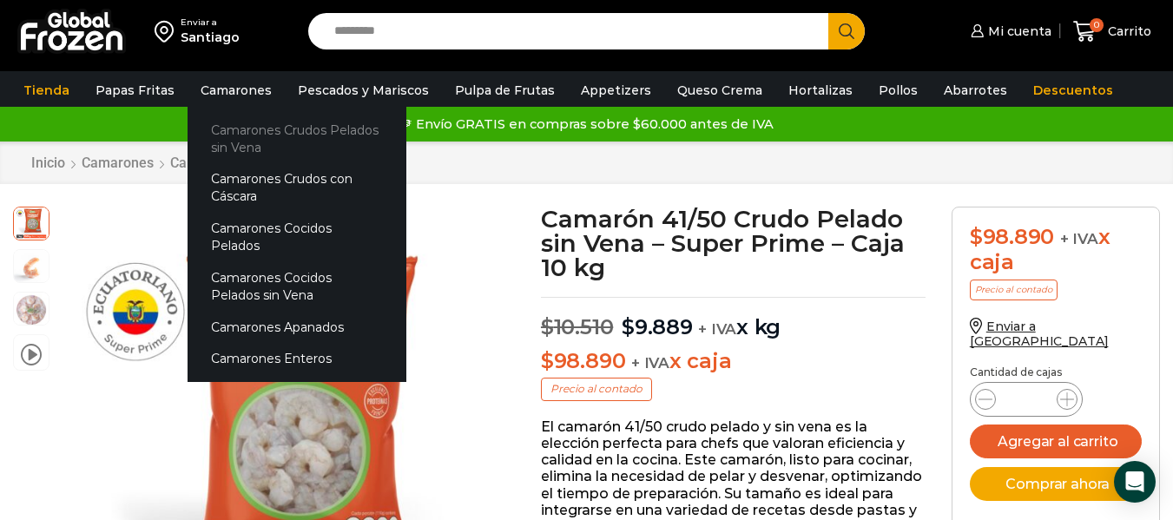
click at [239, 129] on link "Camarones Crudos Pelados sin Vena" at bounding box center [297, 138] width 219 height 49
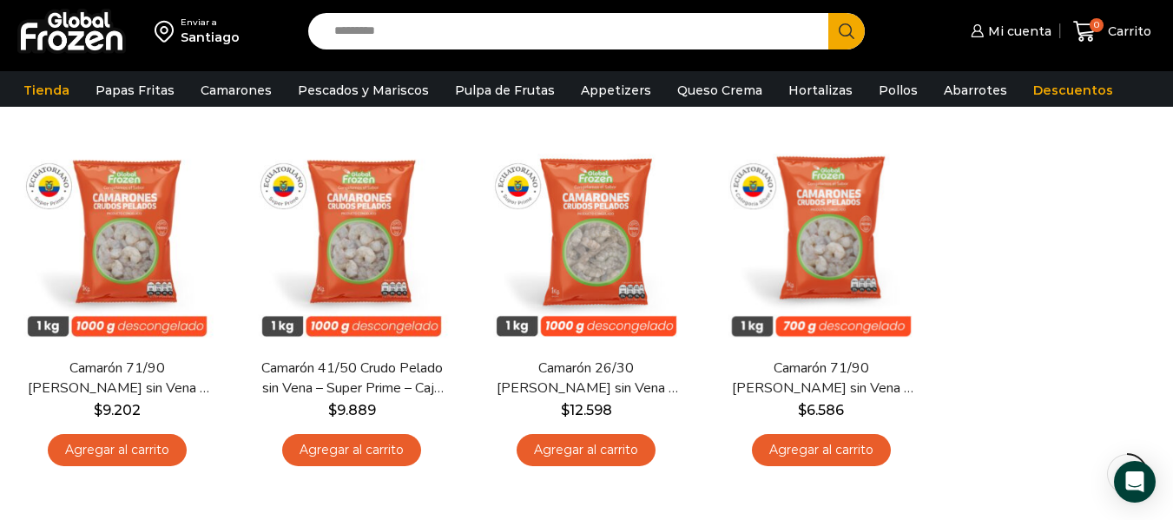
scroll to position [521, 0]
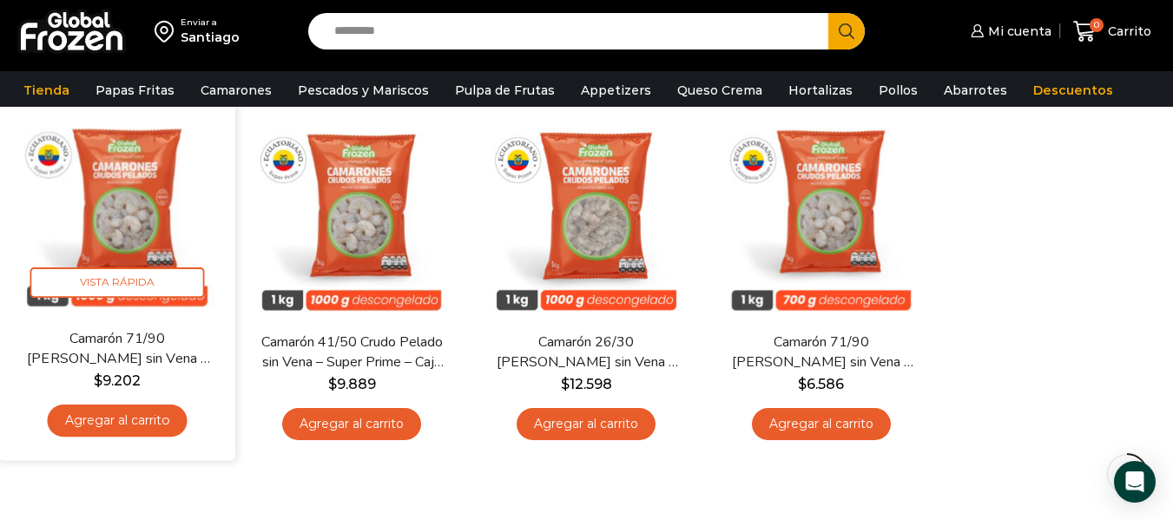
click at [97, 213] on img at bounding box center [117, 210] width 210 height 210
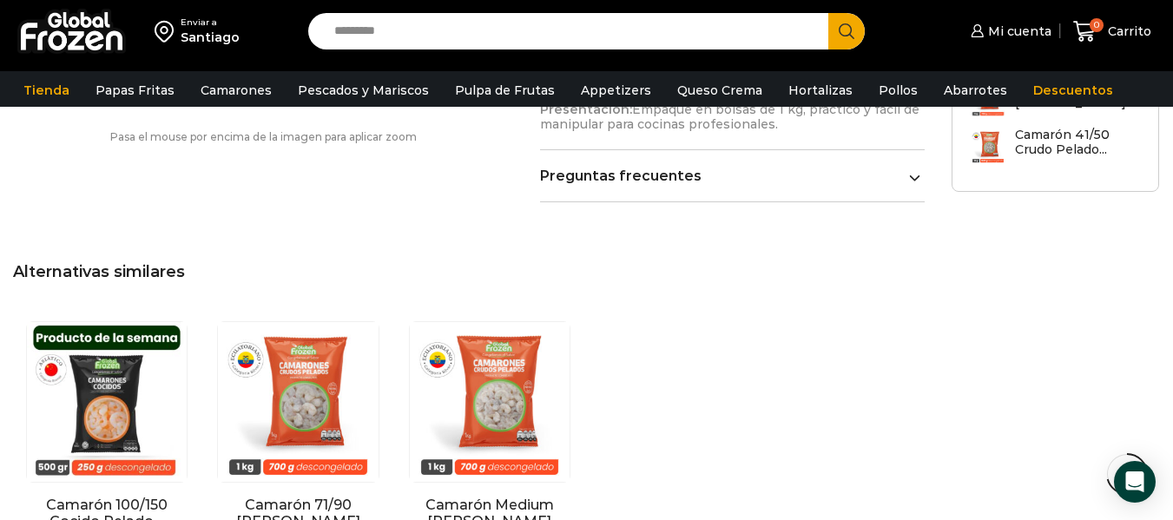
scroll to position [2344, 0]
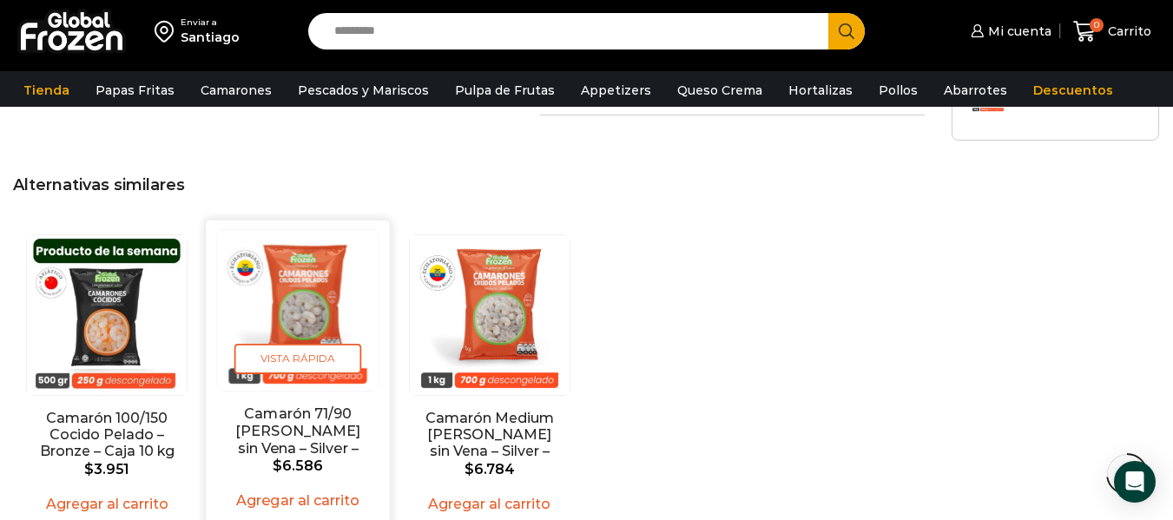
click at [280, 429] on link "Camarón 71/90 [PERSON_NAME] sin Vena – Silver – Caja 10 kg" at bounding box center [298, 438] width 147 height 67
click at [292, 405] on link "Camarón 71/90 [PERSON_NAME] sin Vena – Silver – Caja 10 kg" at bounding box center [298, 438] width 147 height 67
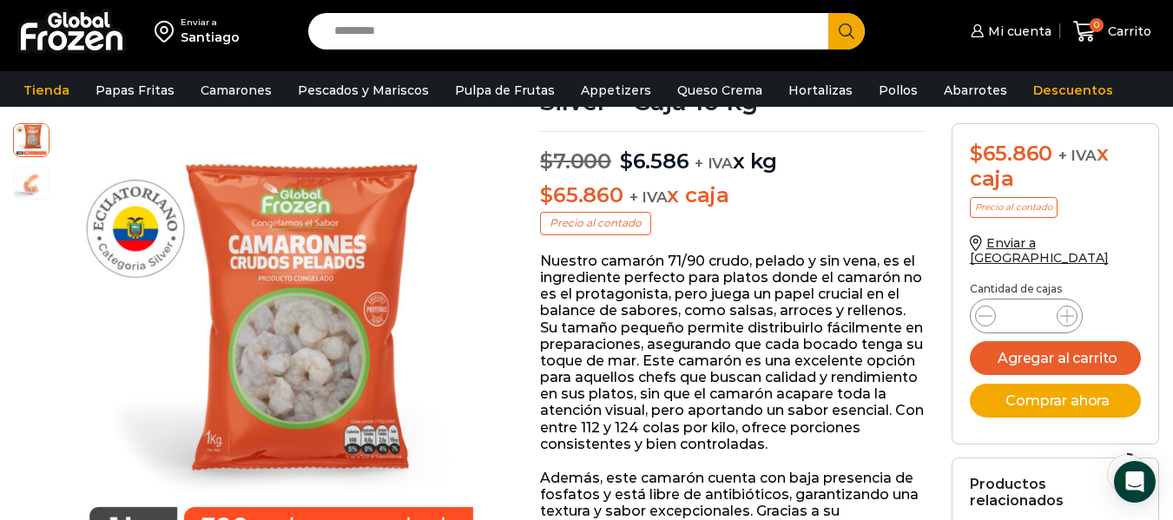
scroll to position [88, 0]
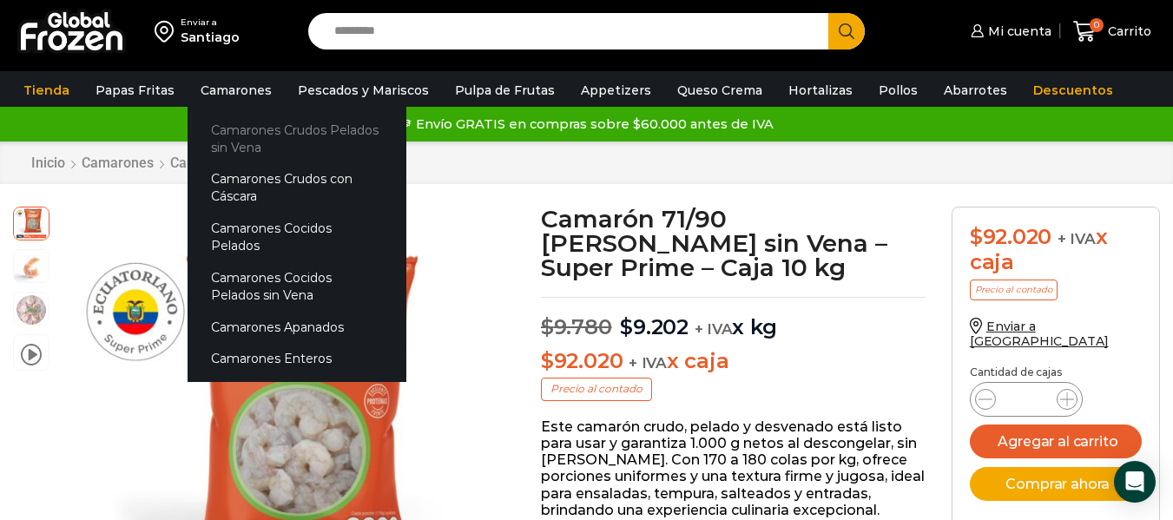
click at [248, 126] on link "Camarones Crudos Pelados sin Vena" at bounding box center [297, 138] width 219 height 49
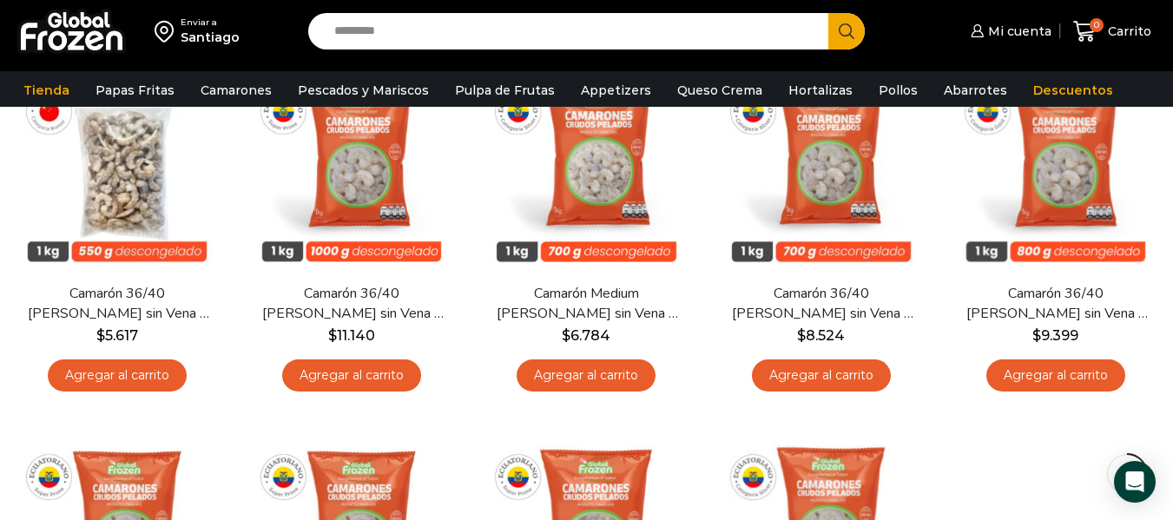
scroll to position [174, 0]
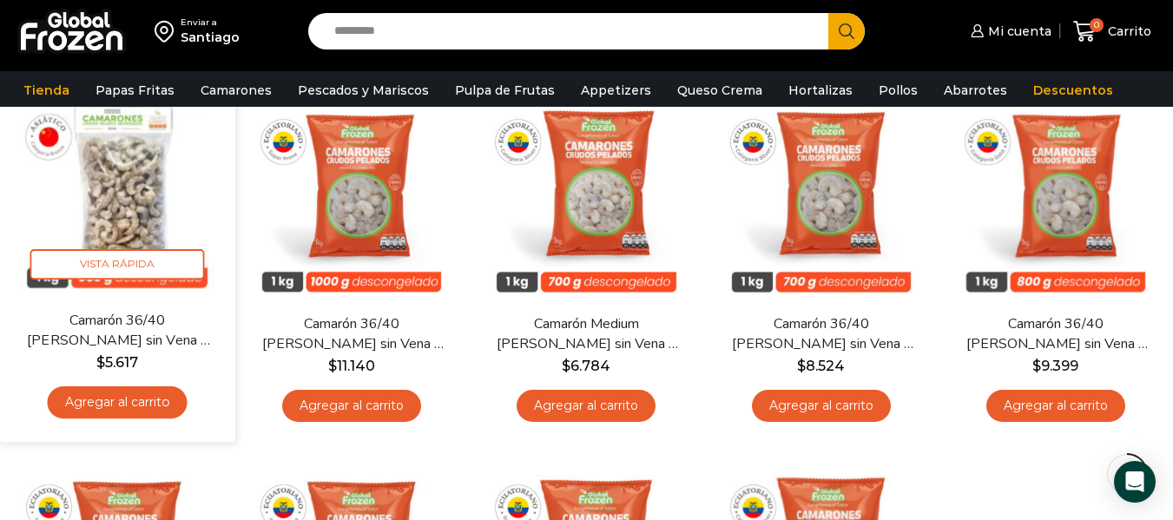
click at [144, 314] on link "Camarón 36/40 [PERSON_NAME] sin Vena – Bronze – Caja 10 kg" at bounding box center [117, 330] width 189 height 41
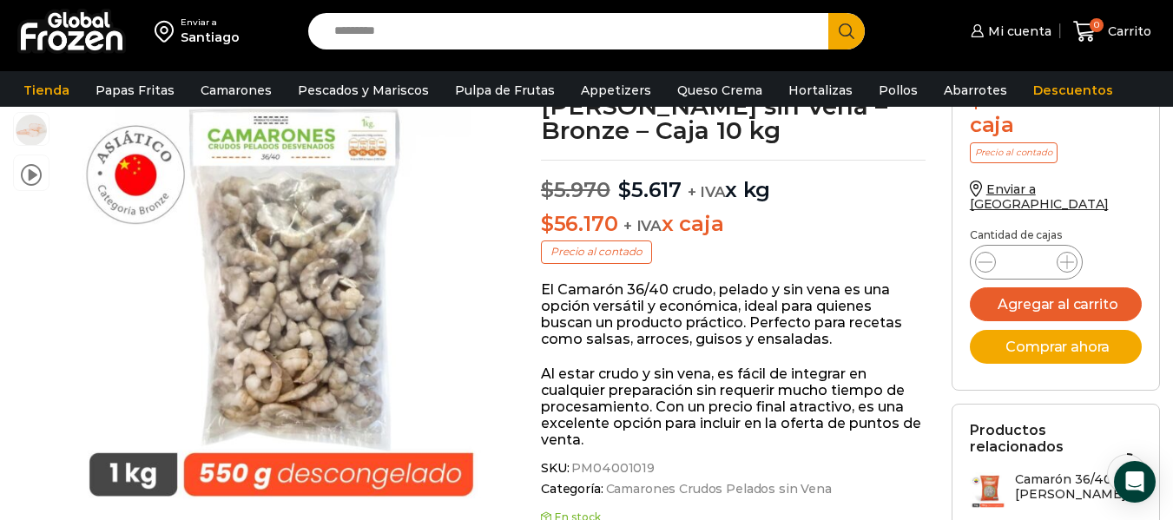
scroll to position [88, 0]
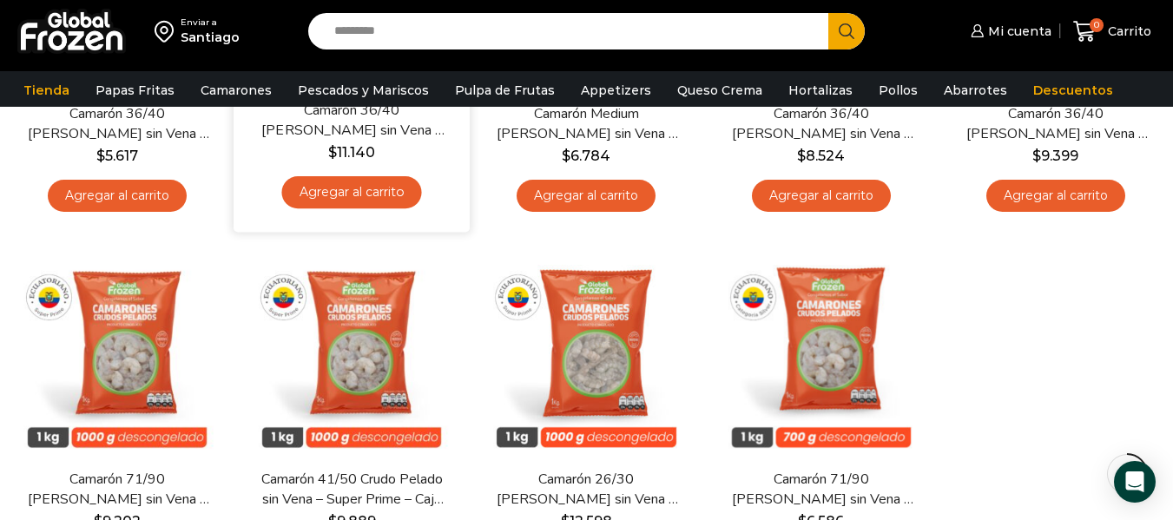
scroll to position [434, 0]
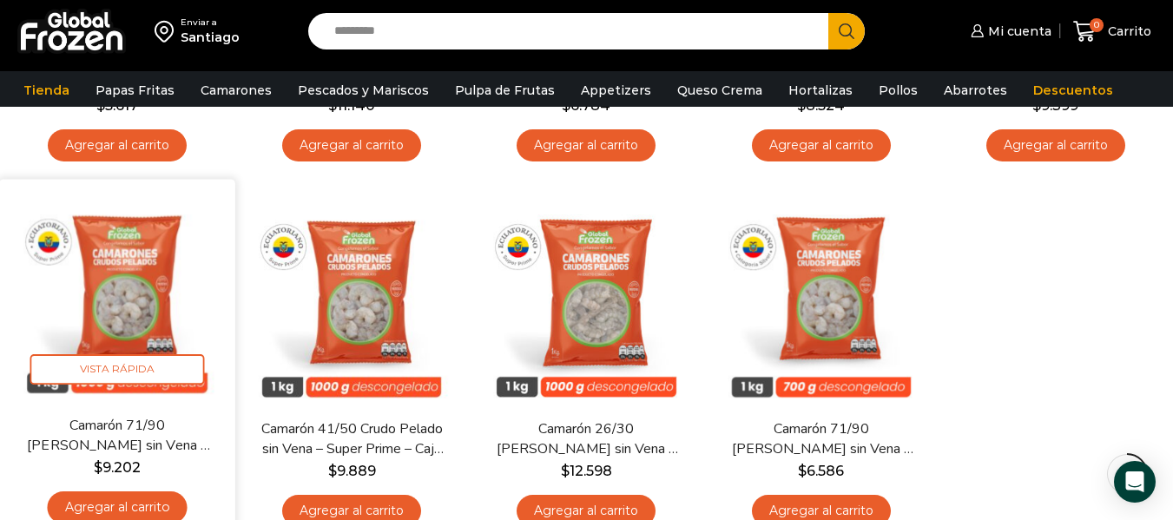
click at [130, 286] on img at bounding box center [117, 297] width 210 height 210
click at [126, 443] on link "Camarón 71/90 [PERSON_NAME] sin Vena – Super Prime – Caja 10 kg" at bounding box center [117, 435] width 189 height 41
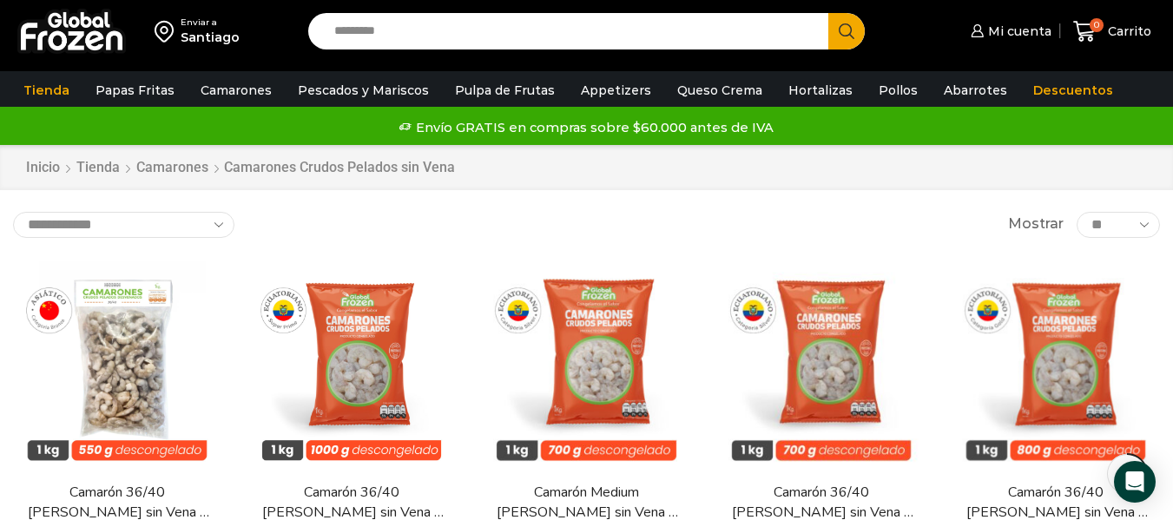
scroll to position [0, 0]
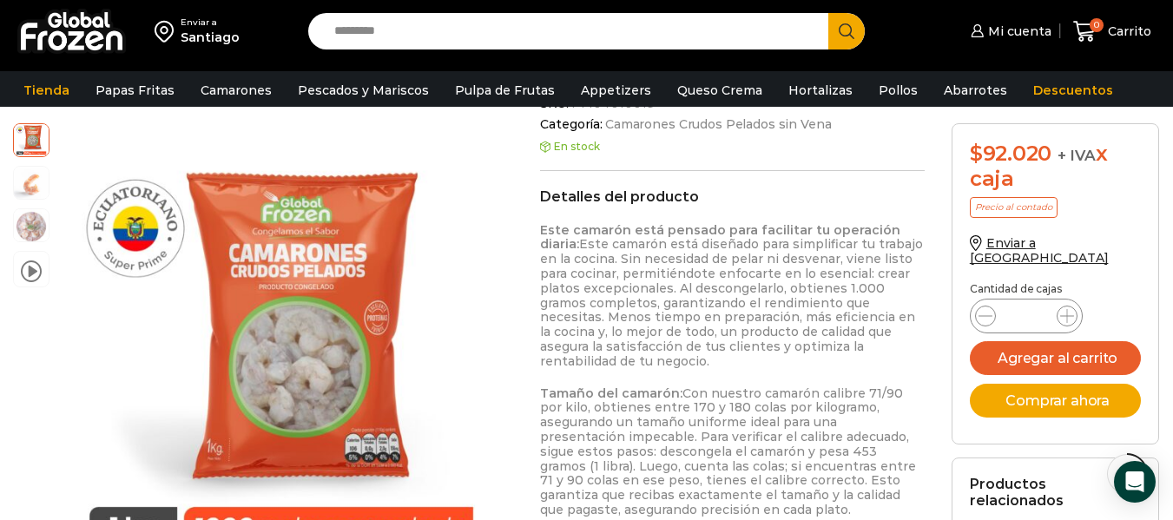
scroll to position [87, 0]
